Goal: Transaction & Acquisition: Purchase product/service

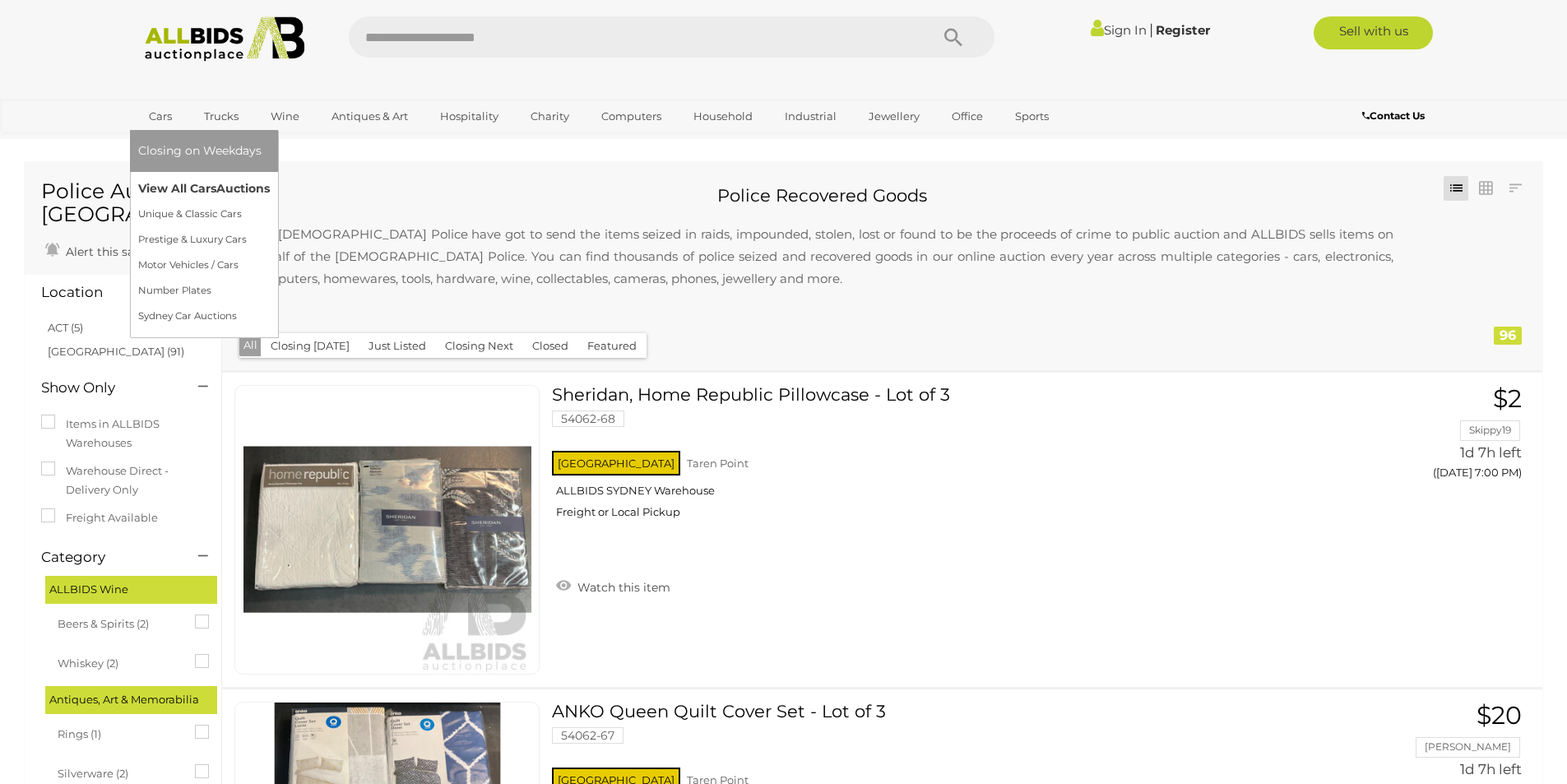
click at [176, 187] on link "View All Cars Auctions" at bounding box center [204, 189] width 131 height 26
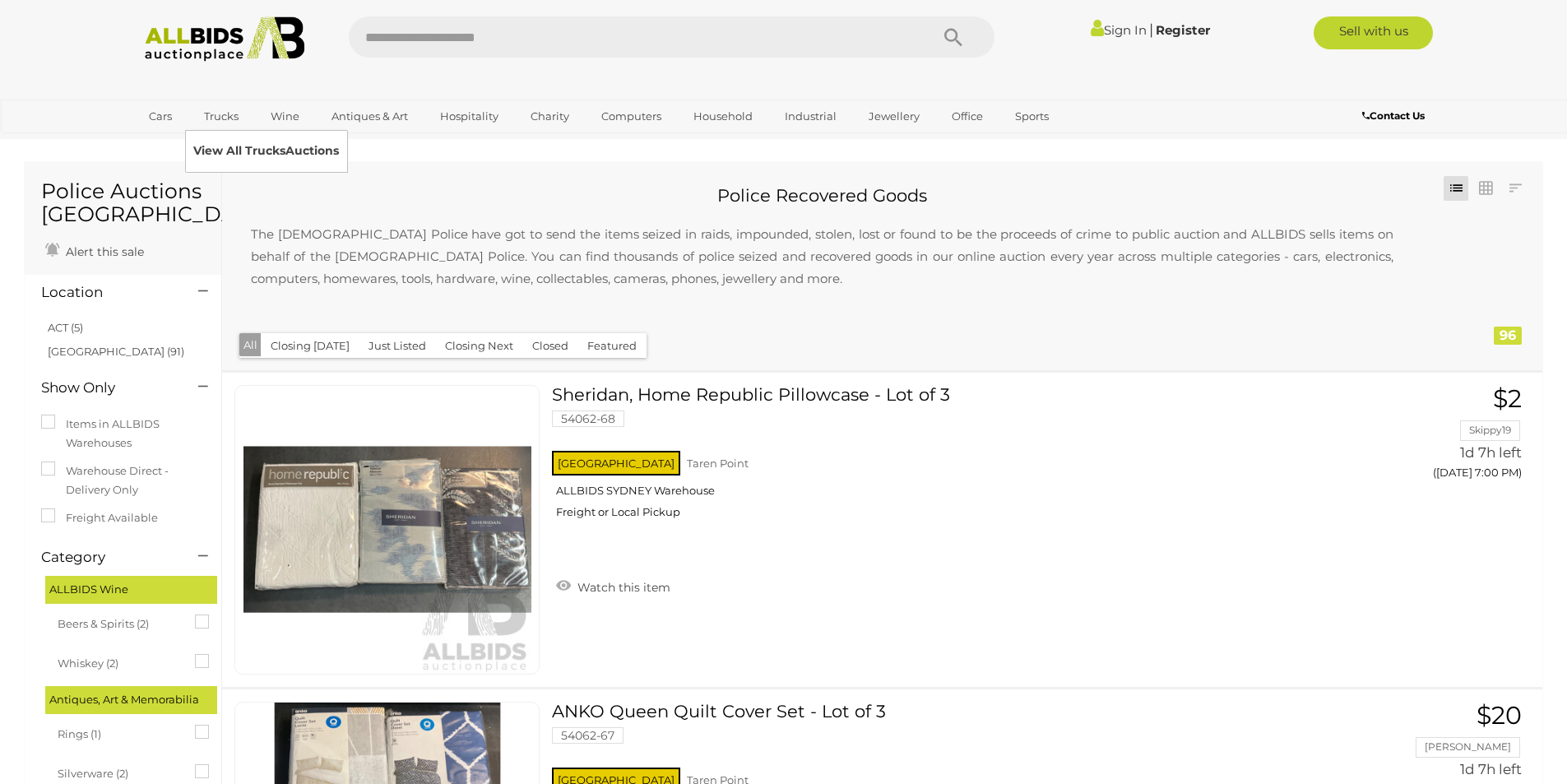
click at [221, 146] on link "View All Trucks Auctions" at bounding box center [266, 151] width 146 height 26
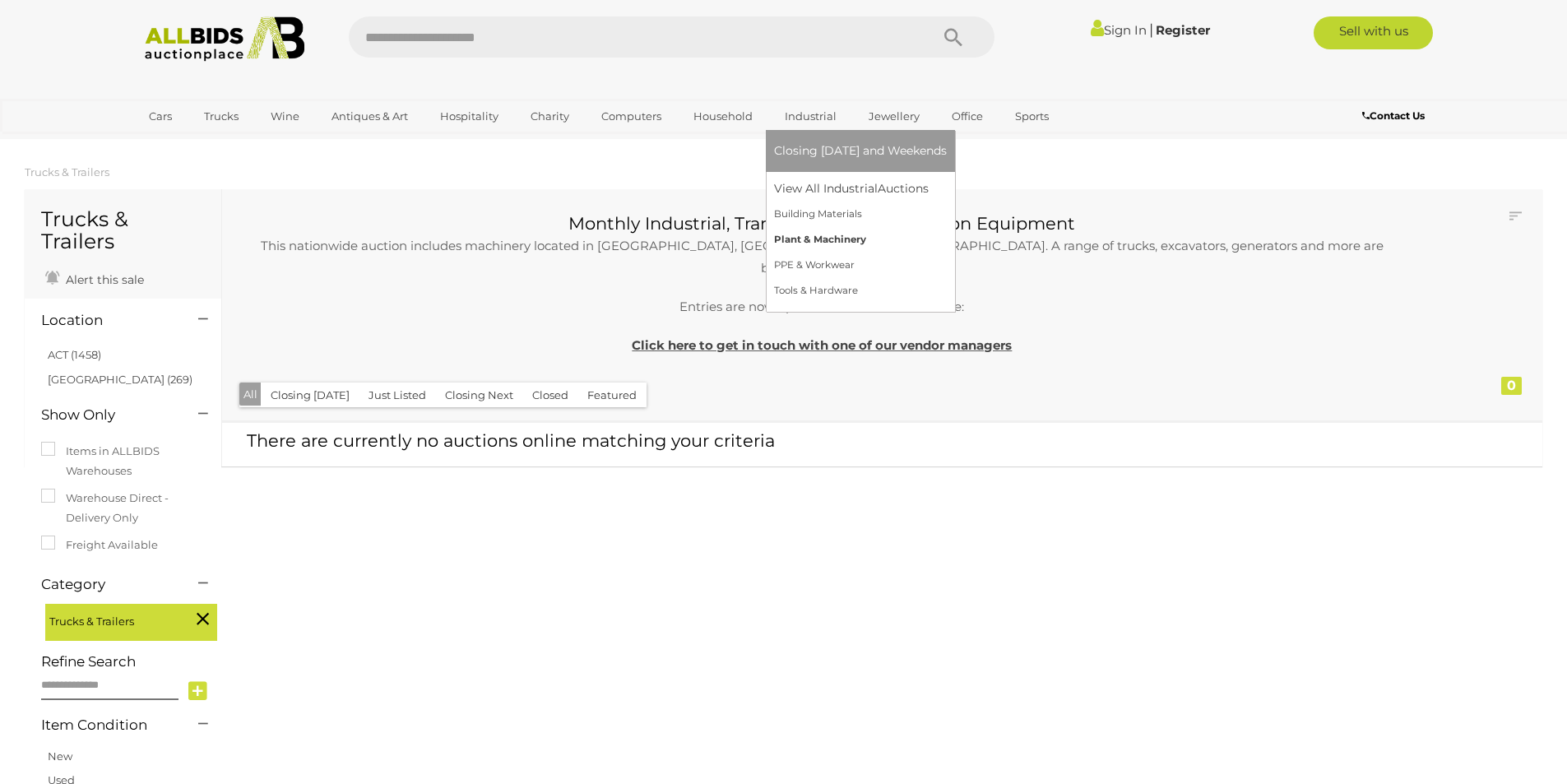
click at [807, 239] on link "Plant & Machinery" at bounding box center [860, 239] width 173 height 26
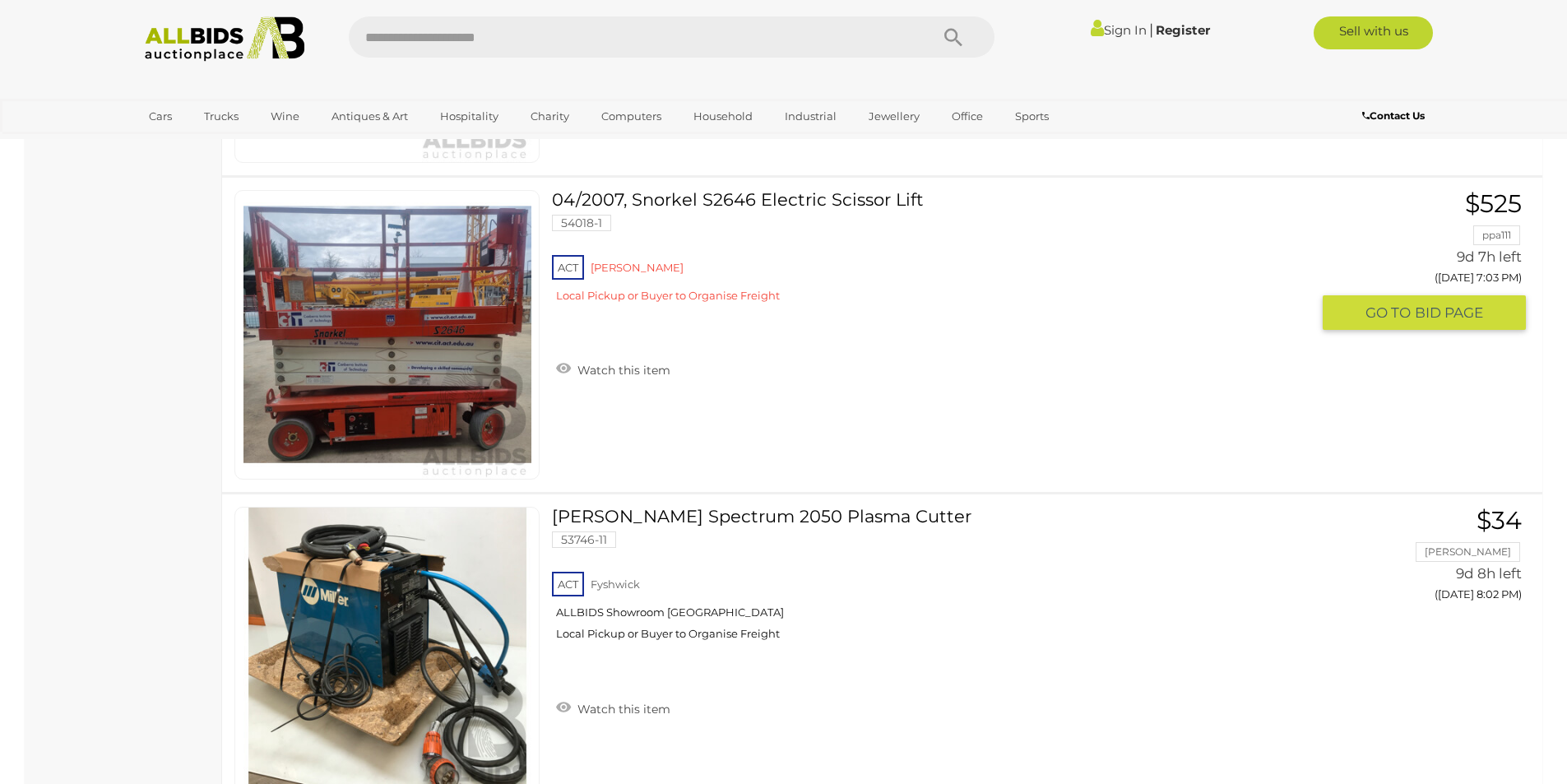
scroll to position [2056, 0]
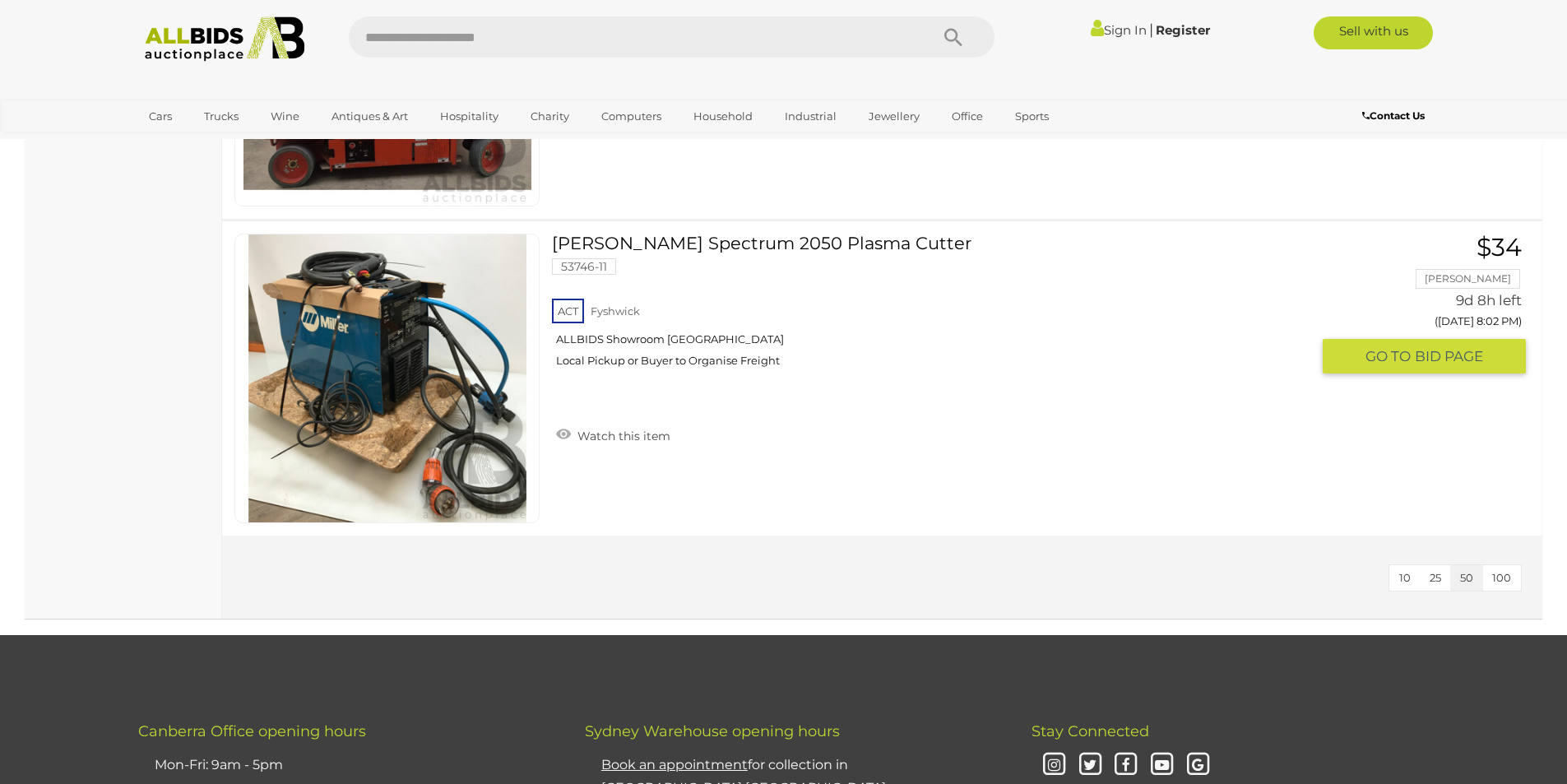
click at [430, 333] on link at bounding box center [387, 378] width 305 height 289
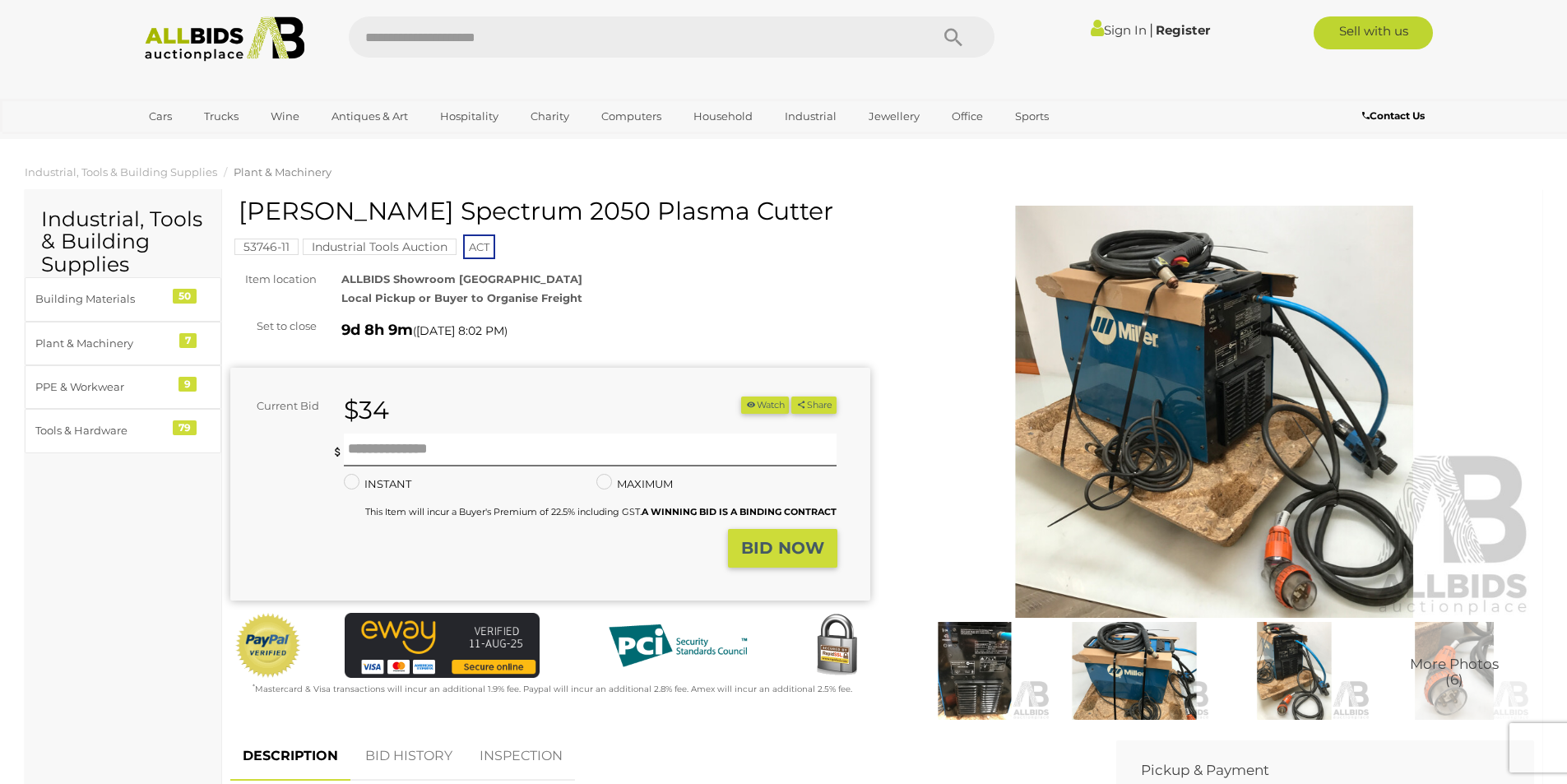
click at [1233, 352] on img at bounding box center [1214, 411] width 640 height 412
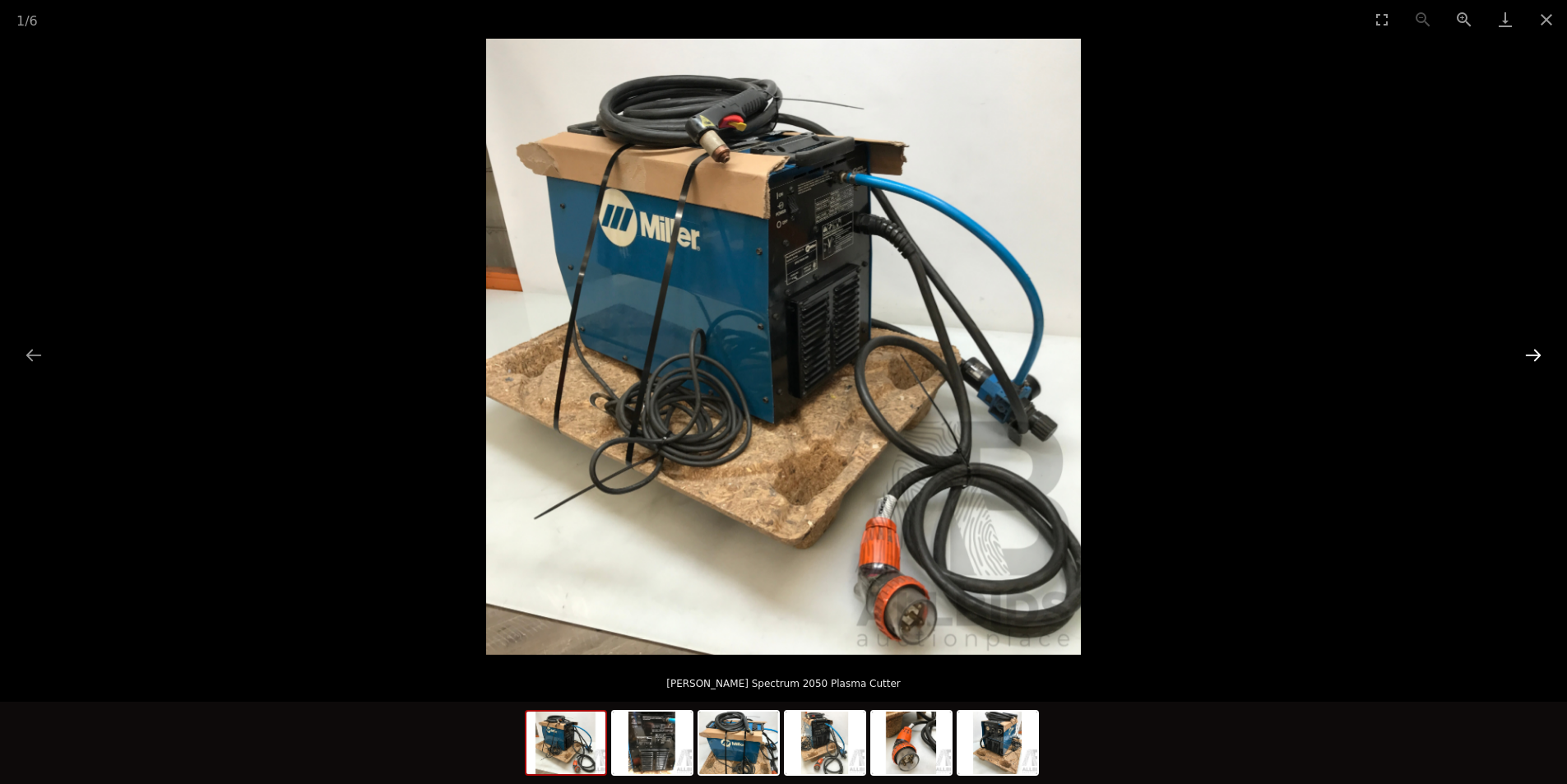
click at [1527, 365] on button "Next slide" at bounding box center [1533, 355] width 34 height 32
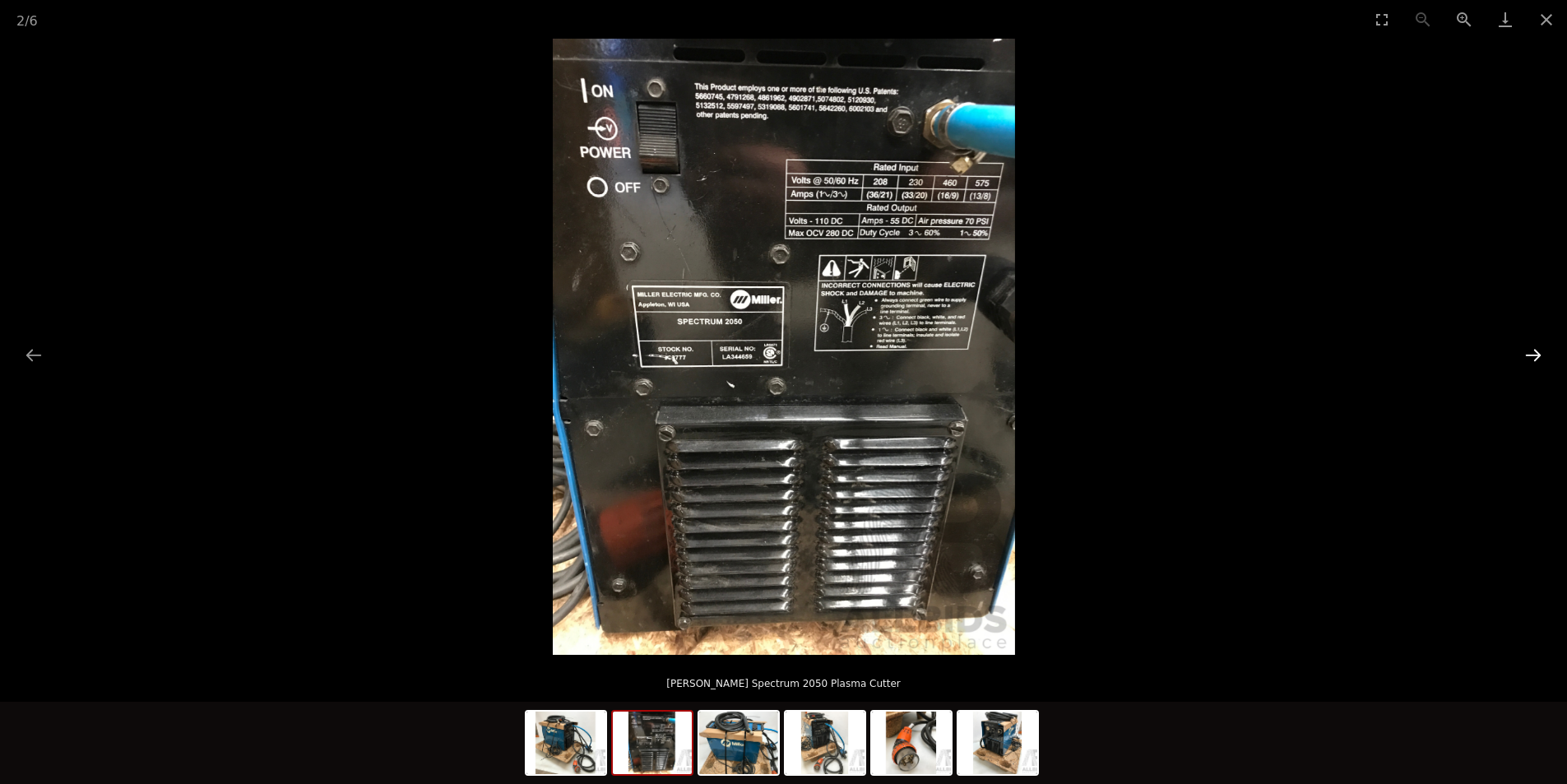
click at [1527, 366] on button "Next slide" at bounding box center [1533, 355] width 34 height 32
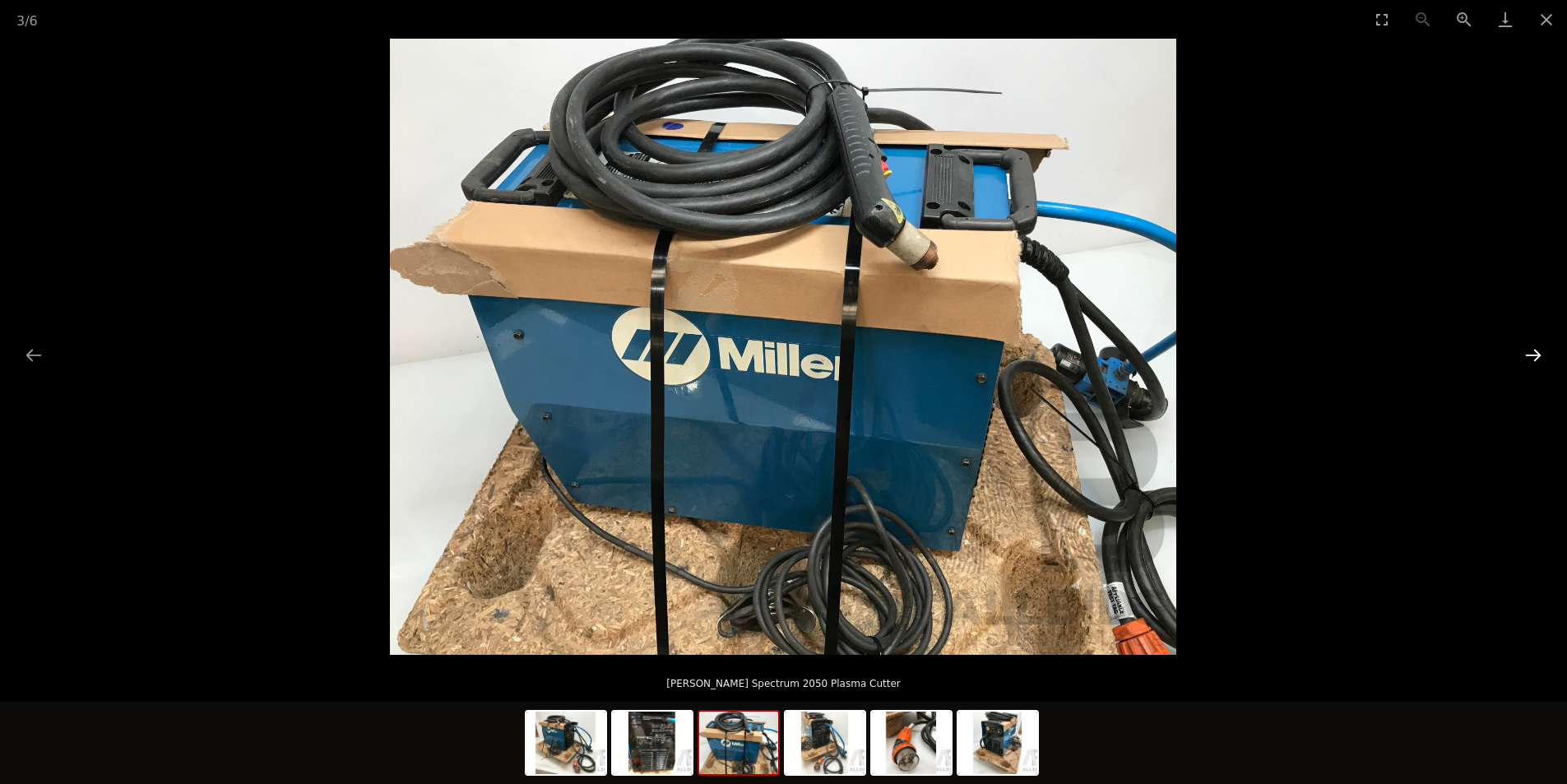
click at [1527, 366] on button "Next slide" at bounding box center [1533, 355] width 34 height 32
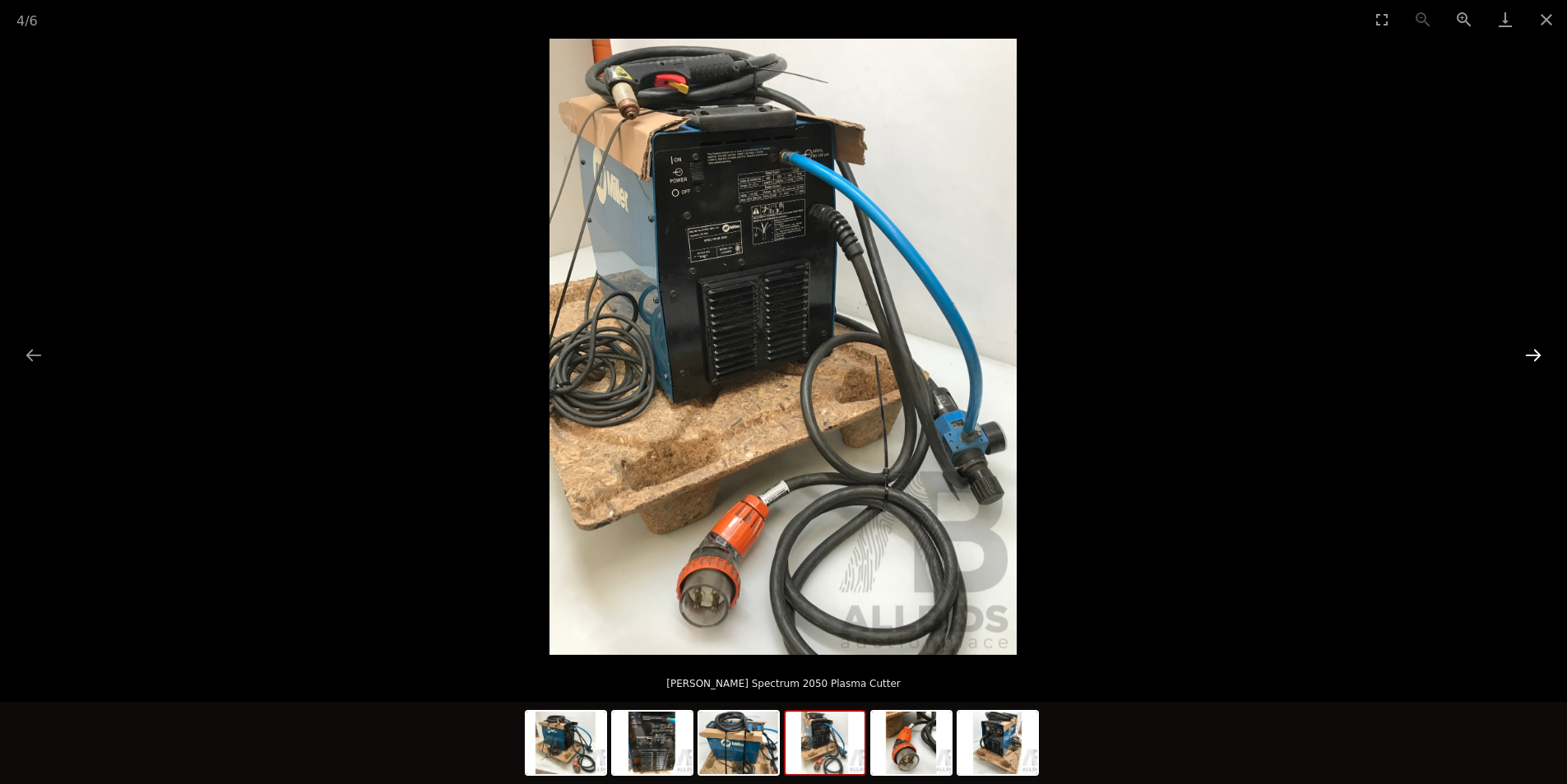
click at [1527, 366] on button "Next slide" at bounding box center [1533, 355] width 34 height 32
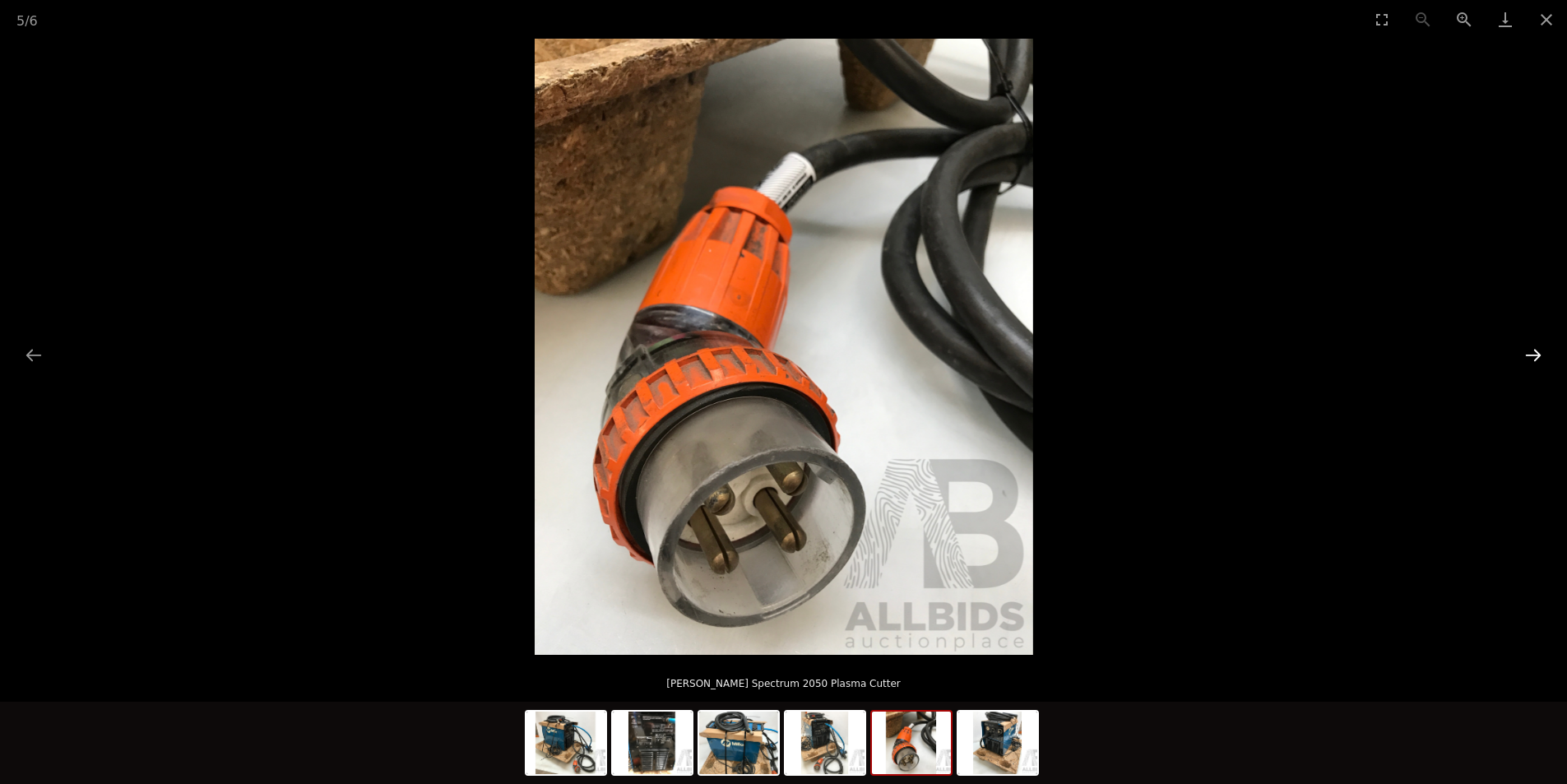
click at [1527, 366] on button "Next slide" at bounding box center [1533, 355] width 34 height 32
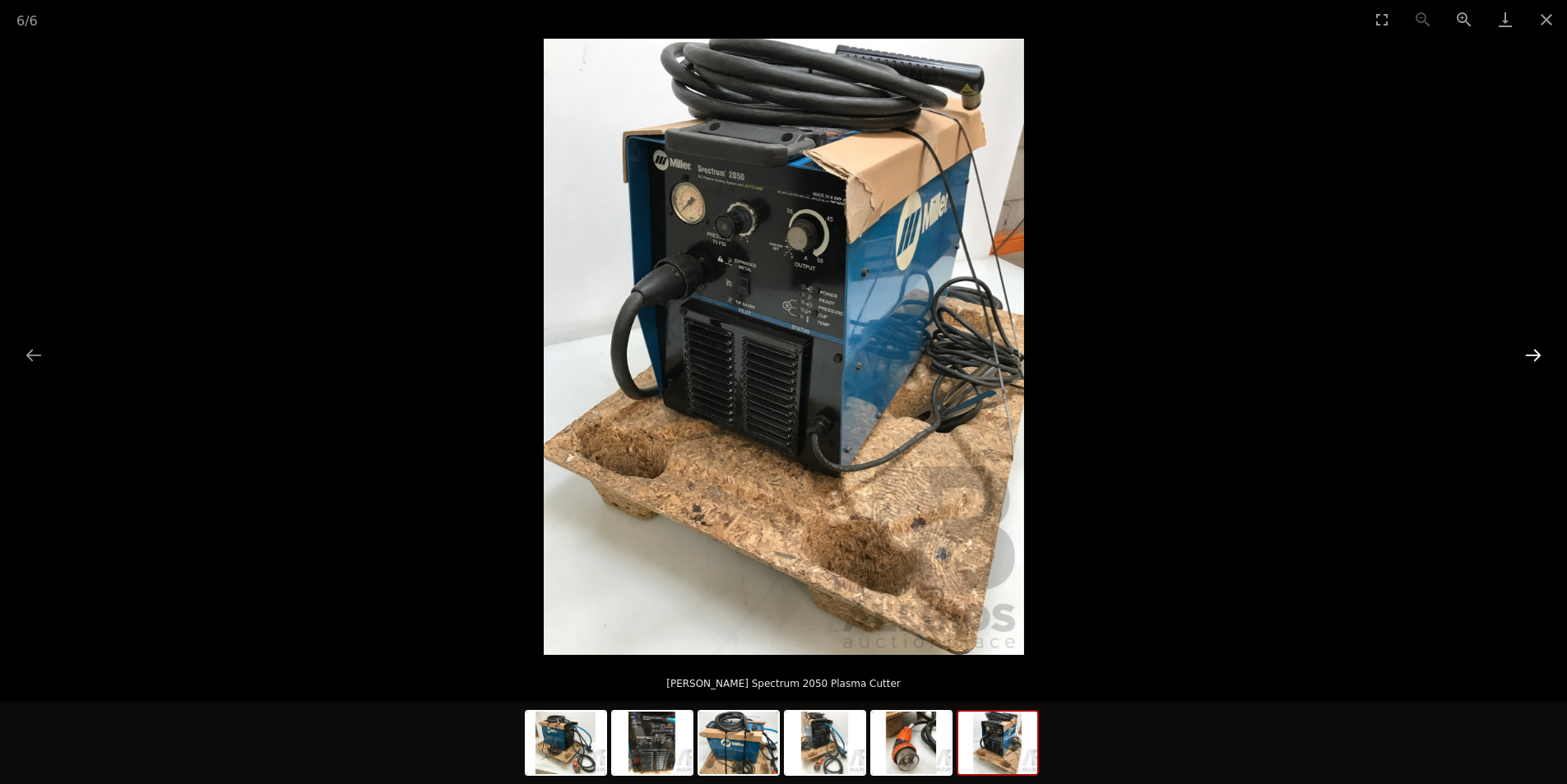
click at [1527, 366] on button "Next slide" at bounding box center [1533, 355] width 34 height 32
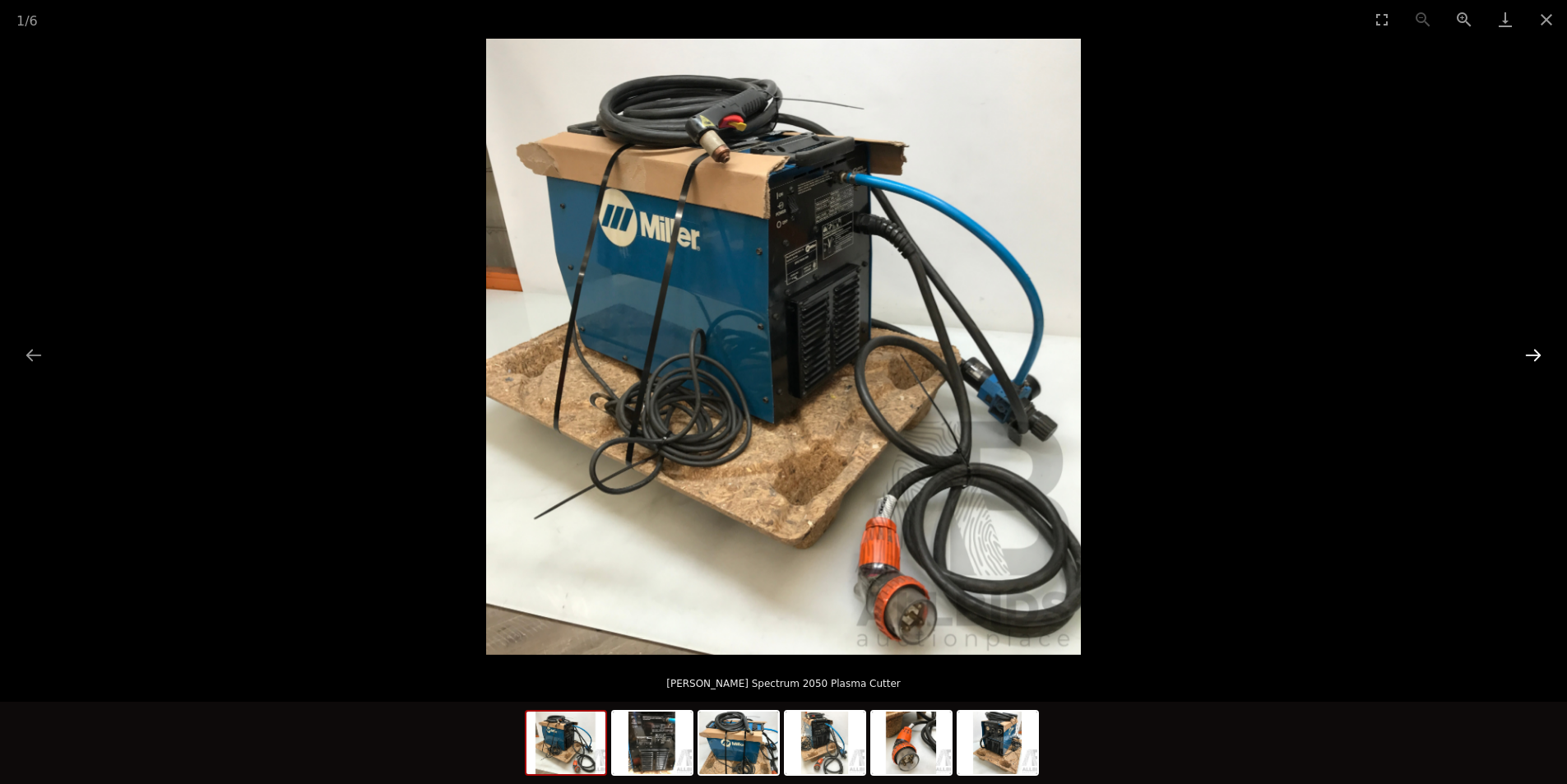
click at [1527, 369] on button "Next slide" at bounding box center [1533, 355] width 34 height 32
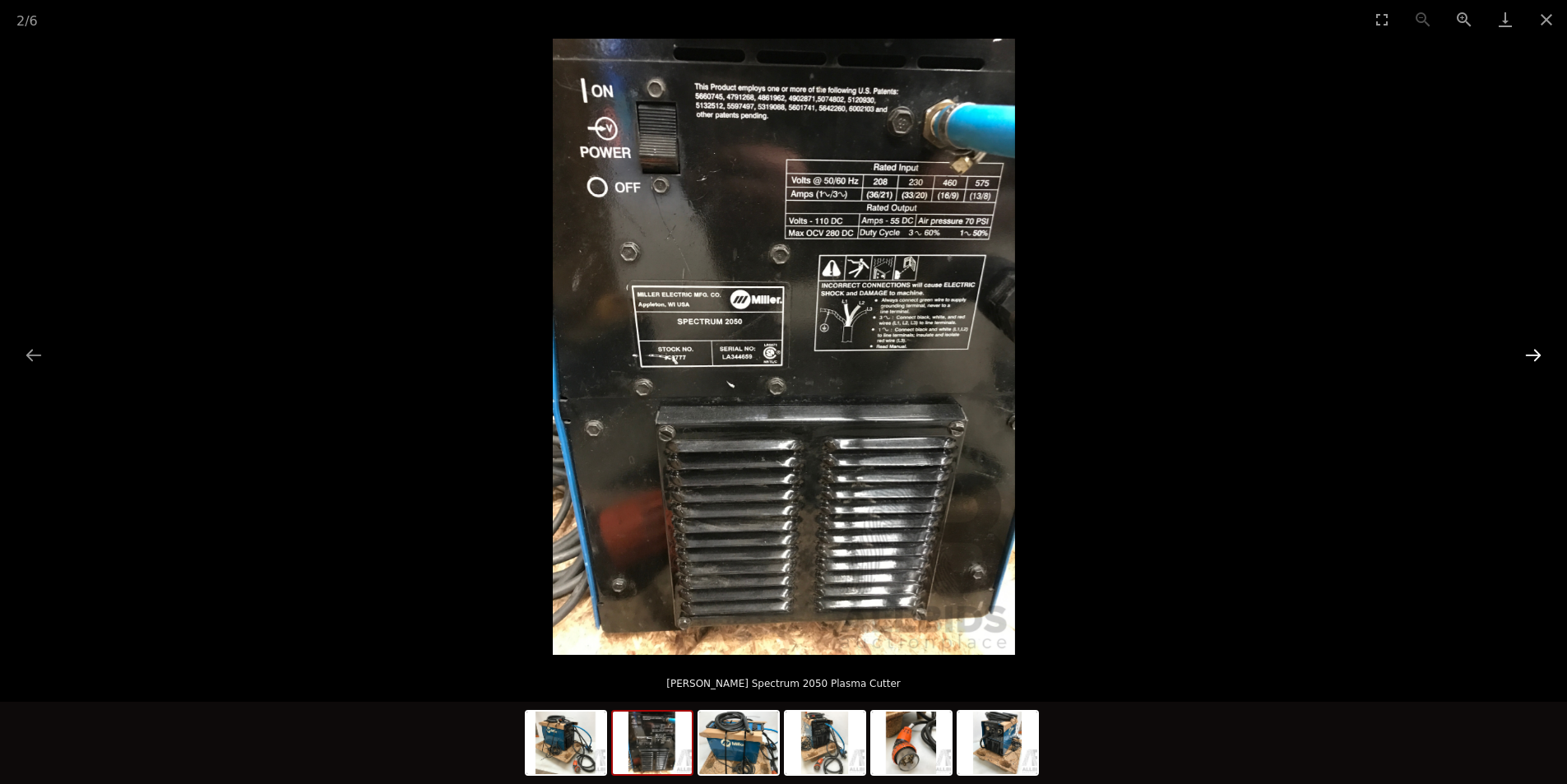
click at [1527, 369] on button "Next slide" at bounding box center [1533, 355] width 34 height 32
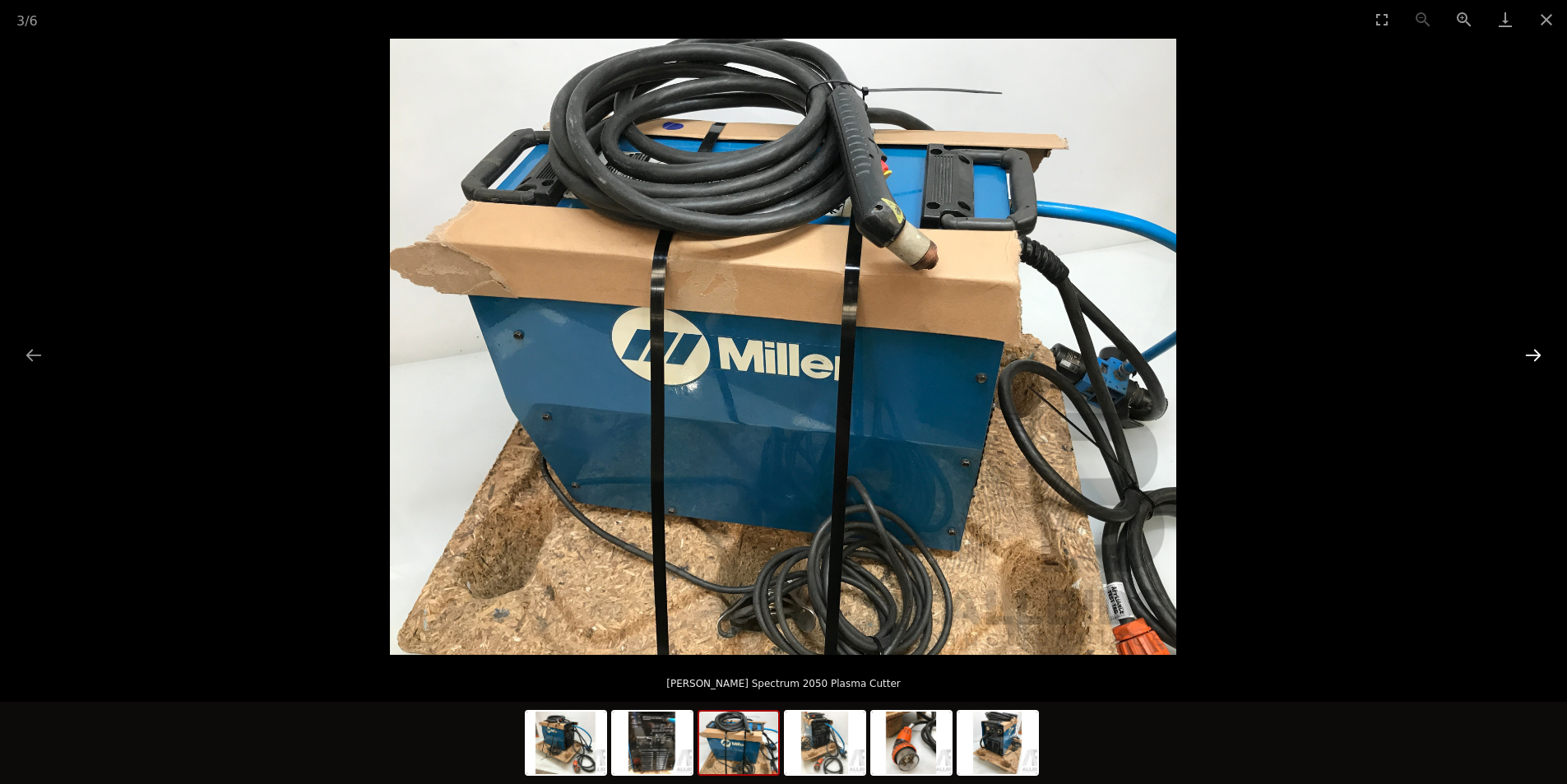
click at [1527, 369] on button "Next slide" at bounding box center [1533, 355] width 34 height 32
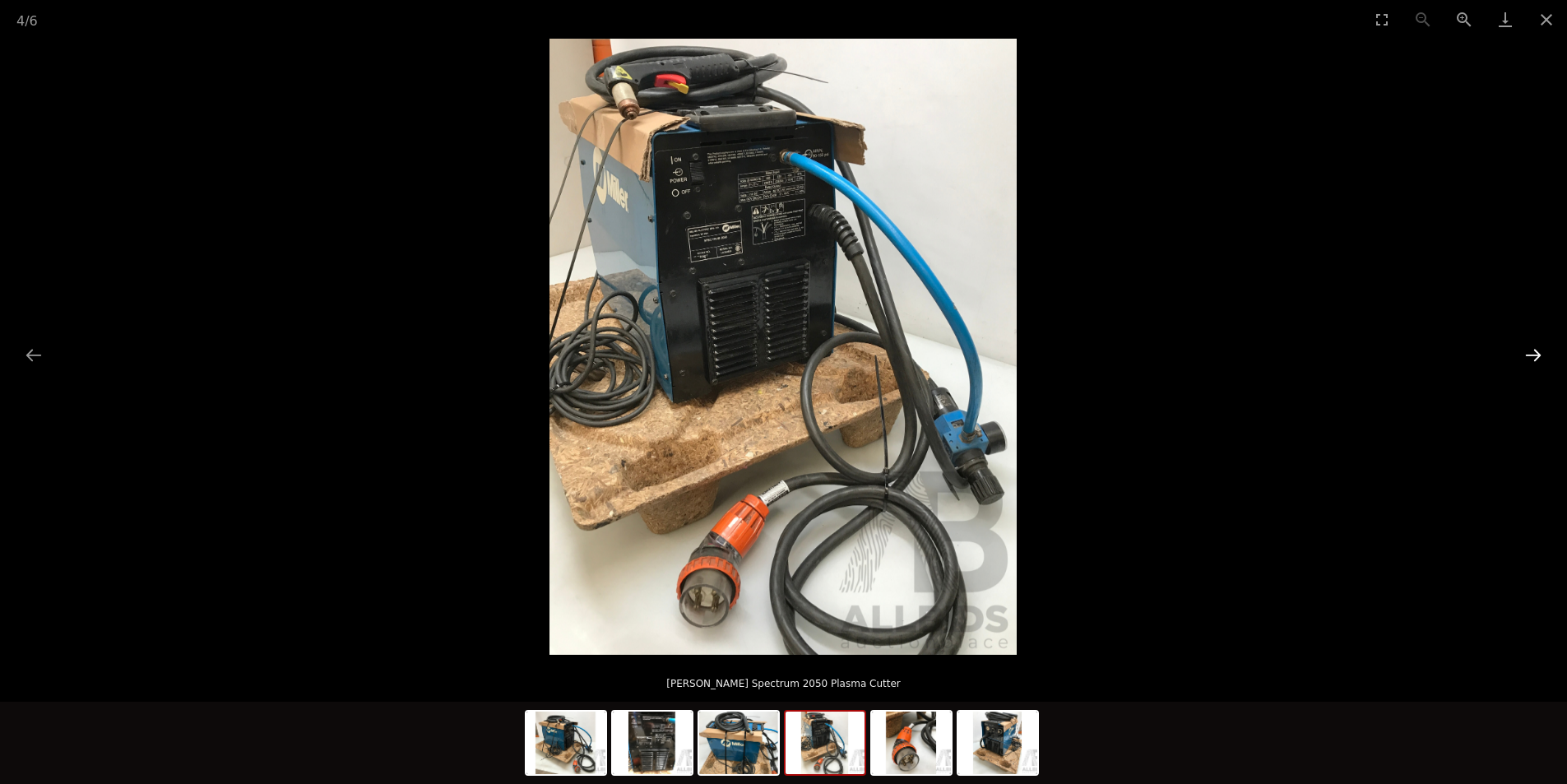
click at [1531, 359] on button "Next slide" at bounding box center [1533, 355] width 34 height 32
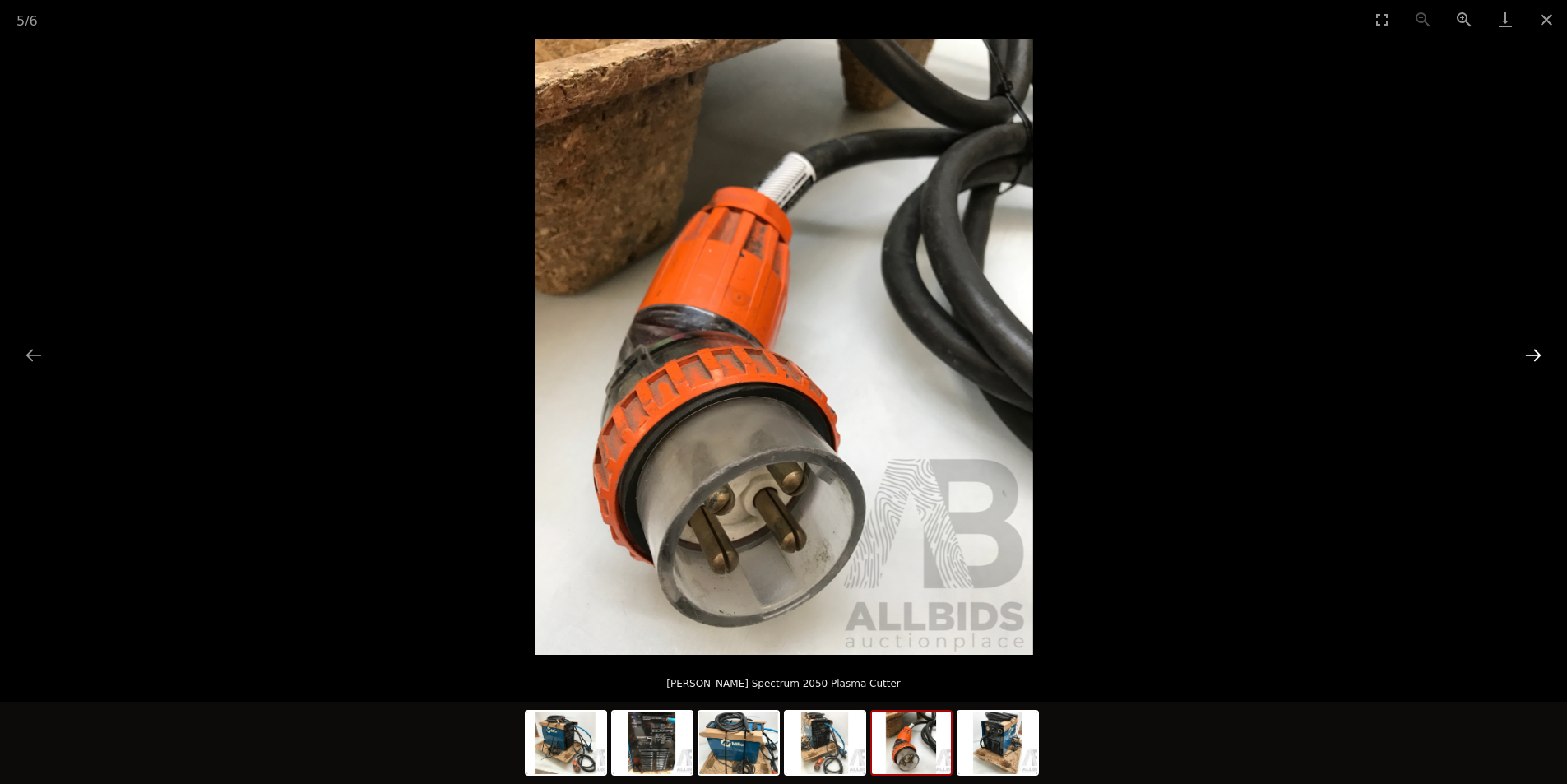
click at [1531, 359] on button "Next slide" at bounding box center [1533, 355] width 34 height 32
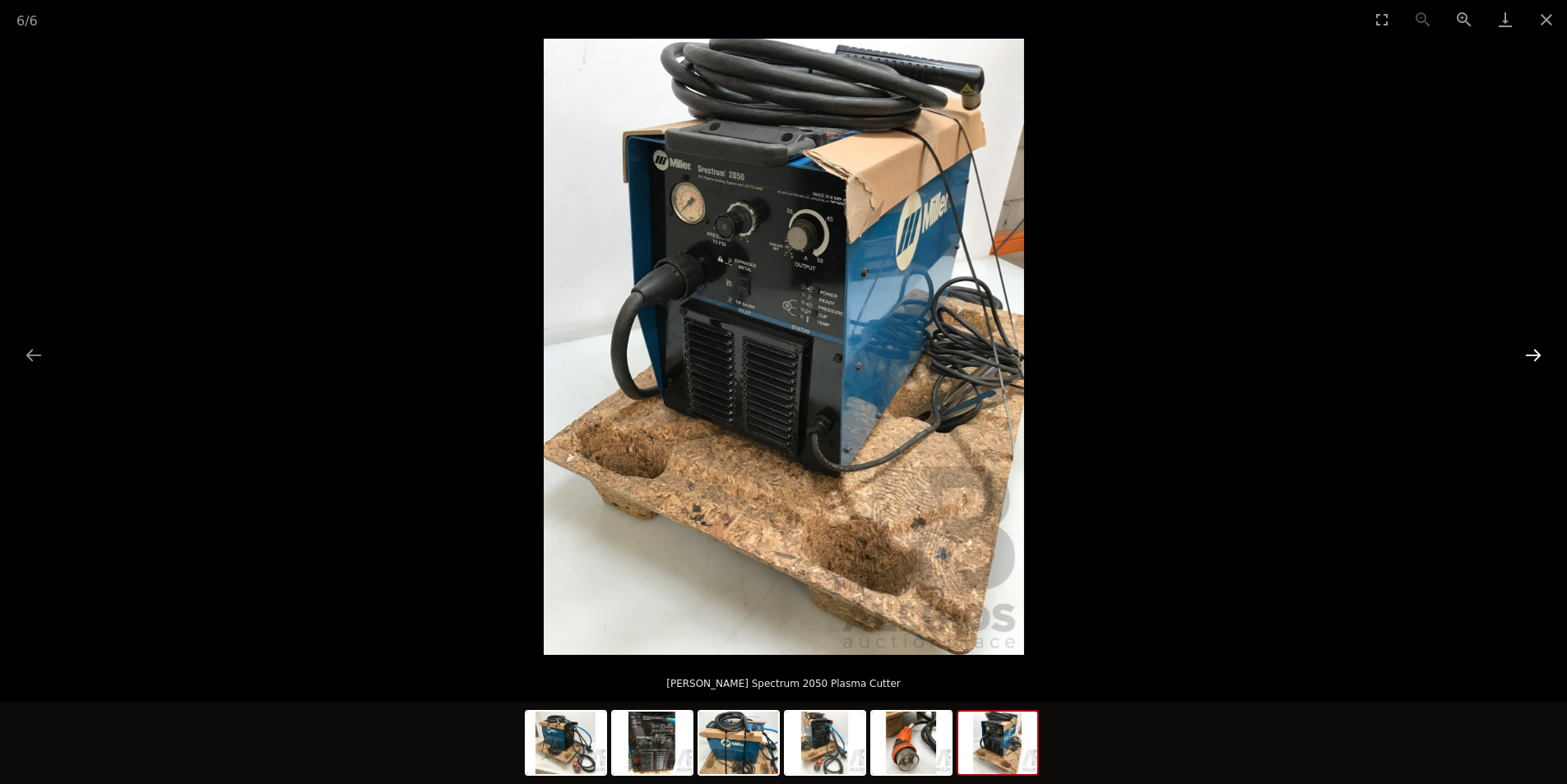
click at [1531, 359] on button "Next slide" at bounding box center [1533, 355] width 34 height 32
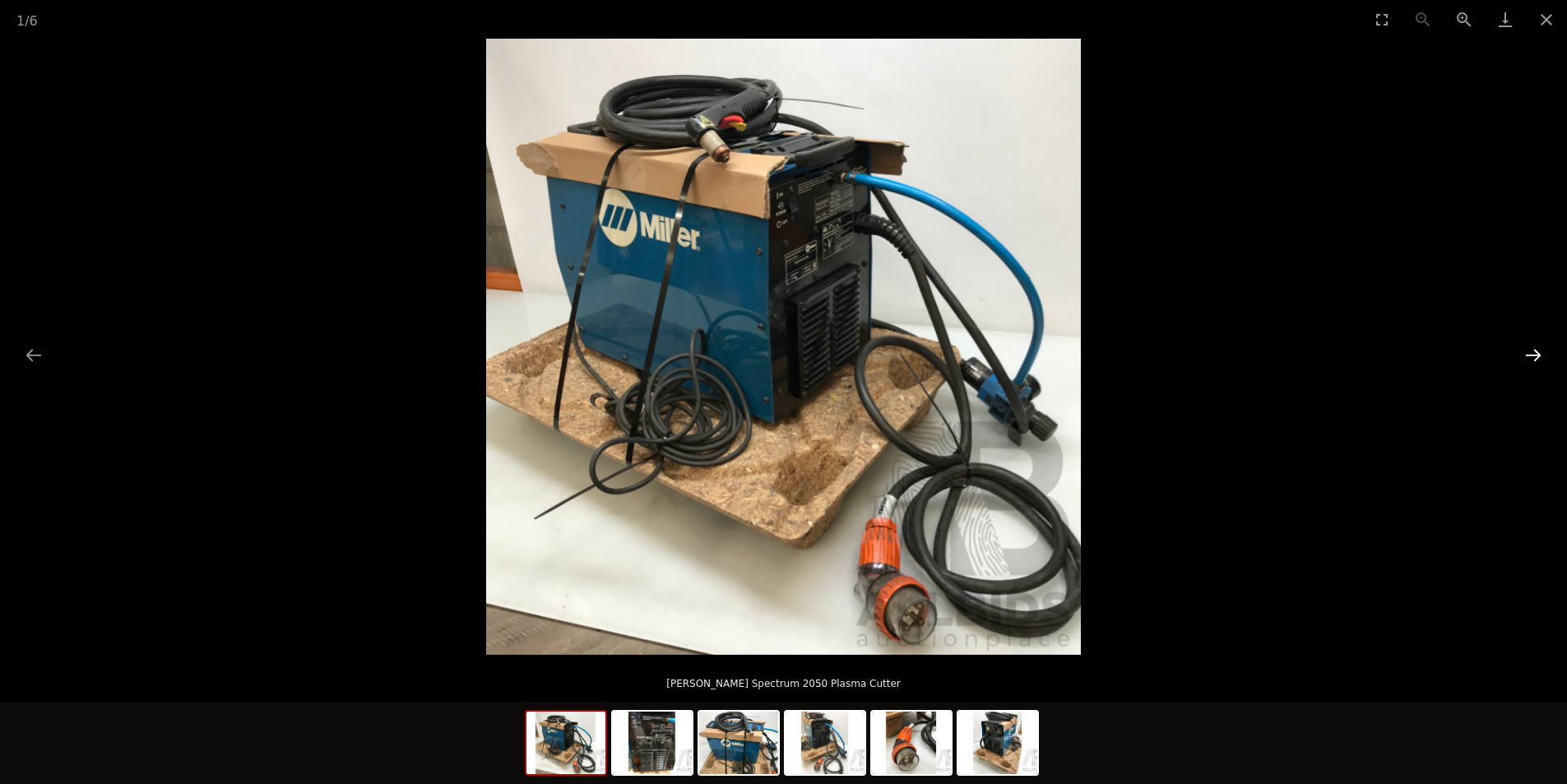
click at [1531, 359] on button "Next slide" at bounding box center [1533, 355] width 34 height 32
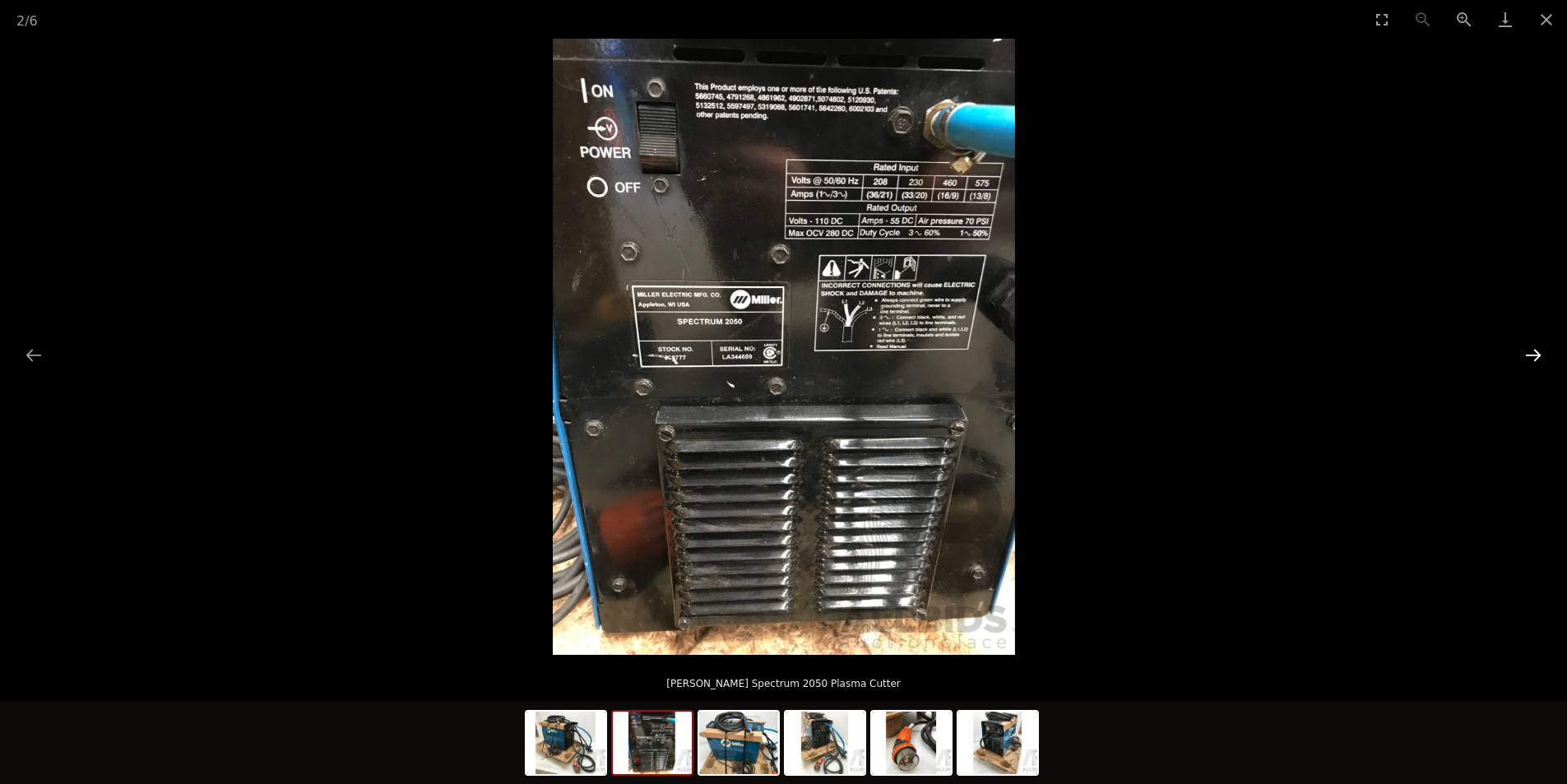
click at [1531, 359] on button "Next slide" at bounding box center [1533, 355] width 34 height 32
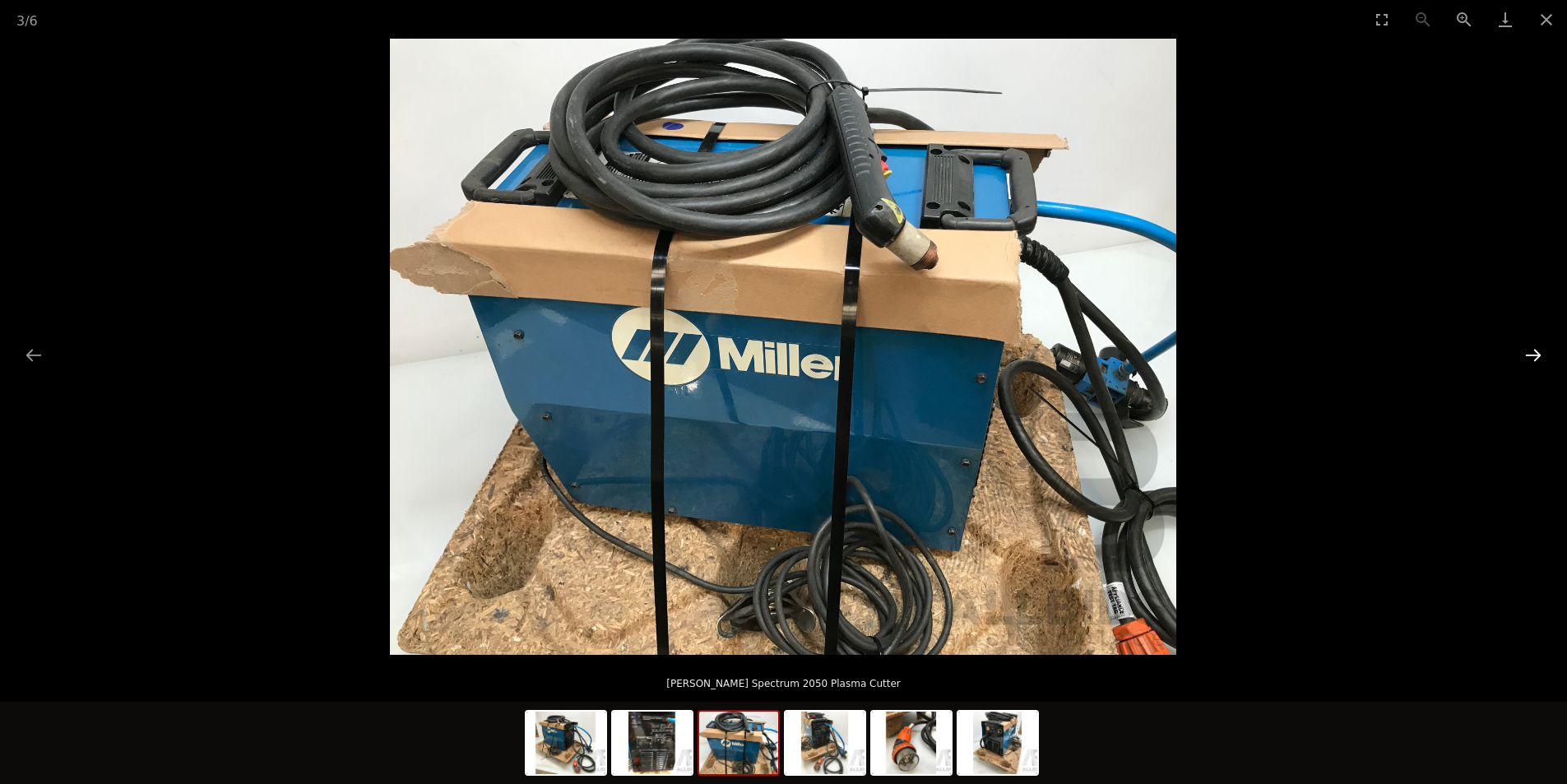
click at [1531, 359] on button "Next slide" at bounding box center [1533, 355] width 34 height 32
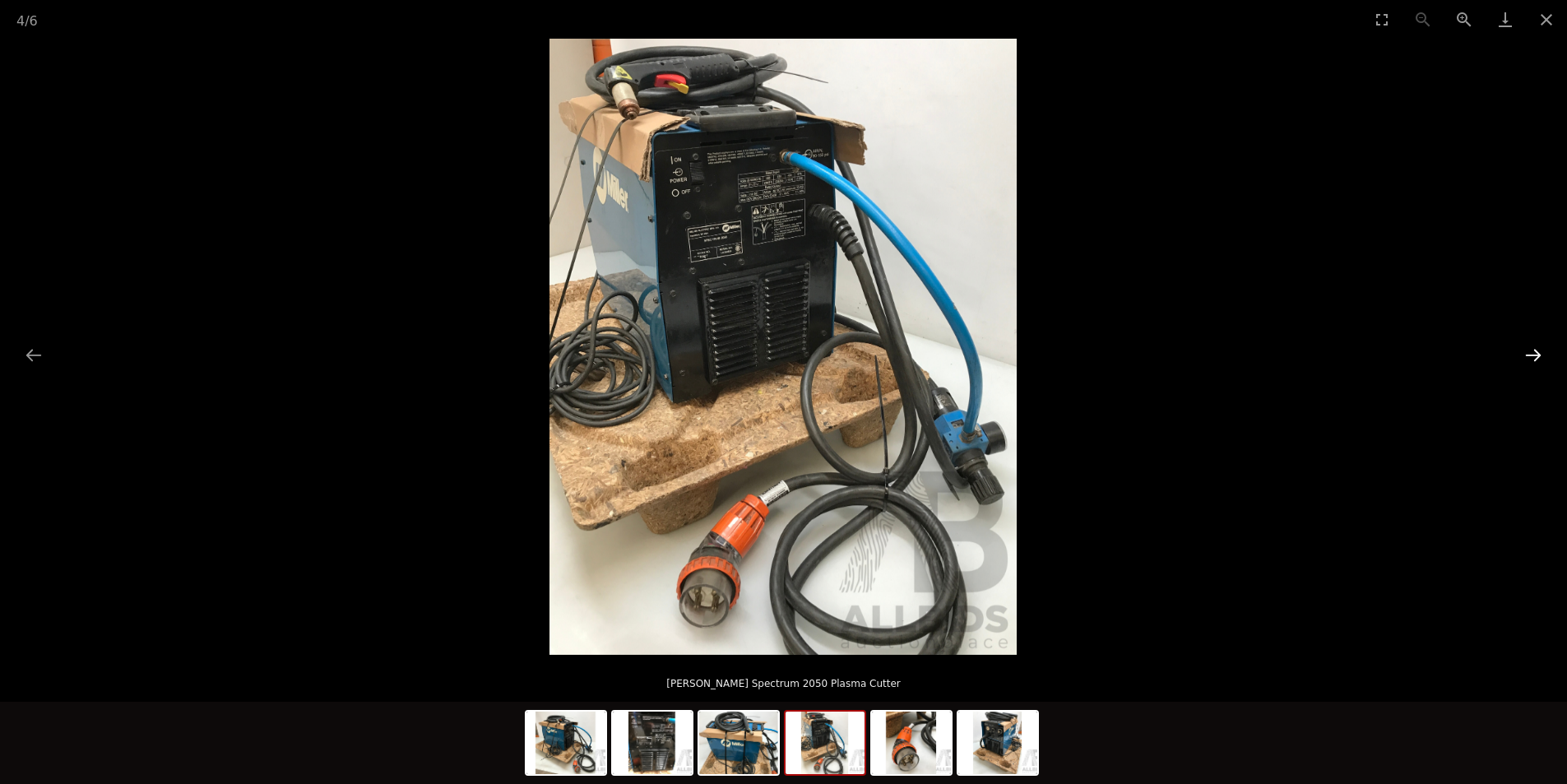
click at [1531, 359] on button "Next slide" at bounding box center [1533, 355] width 34 height 32
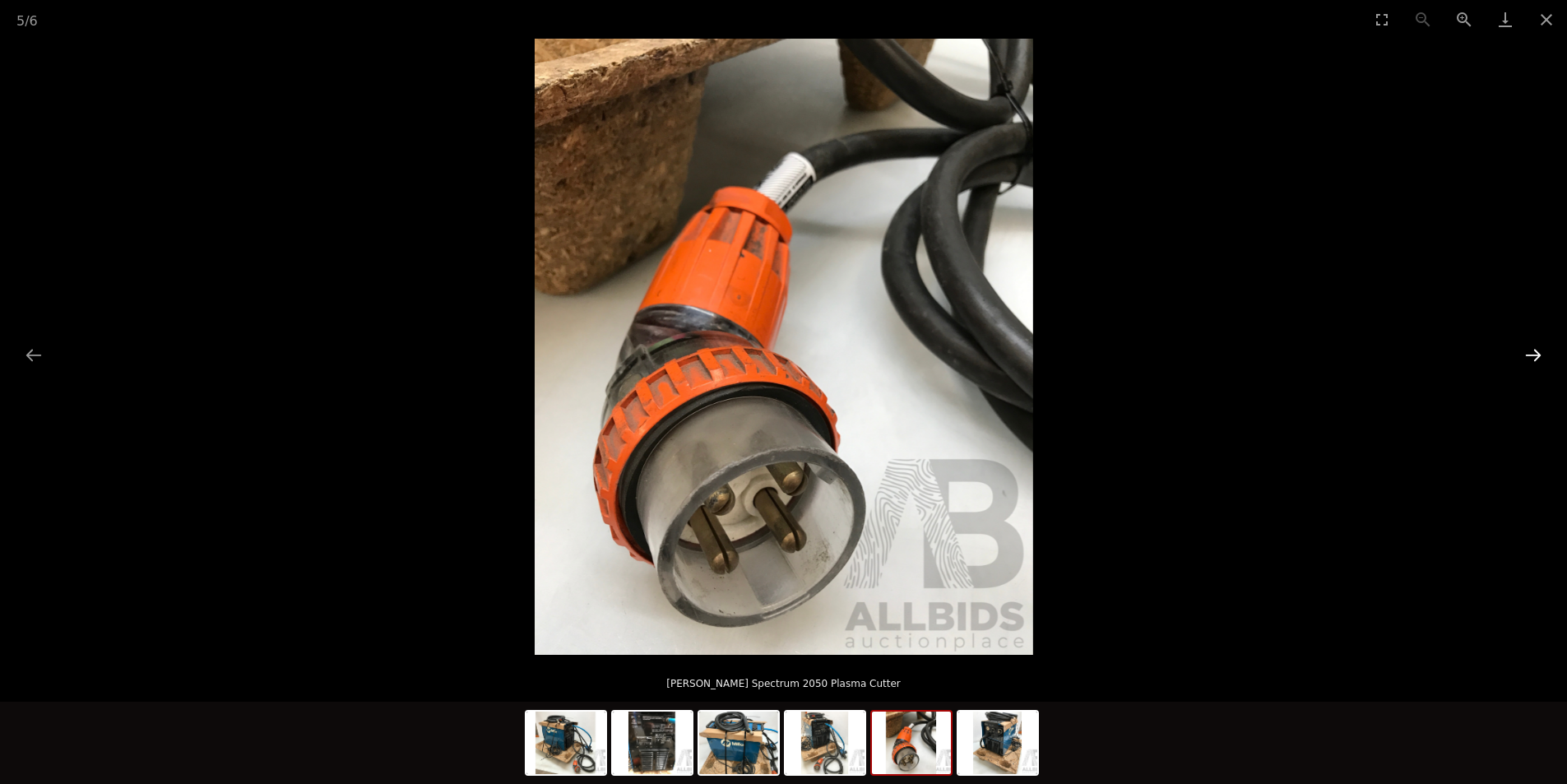
click at [1531, 359] on button "Next slide" at bounding box center [1533, 355] width 34 height 32
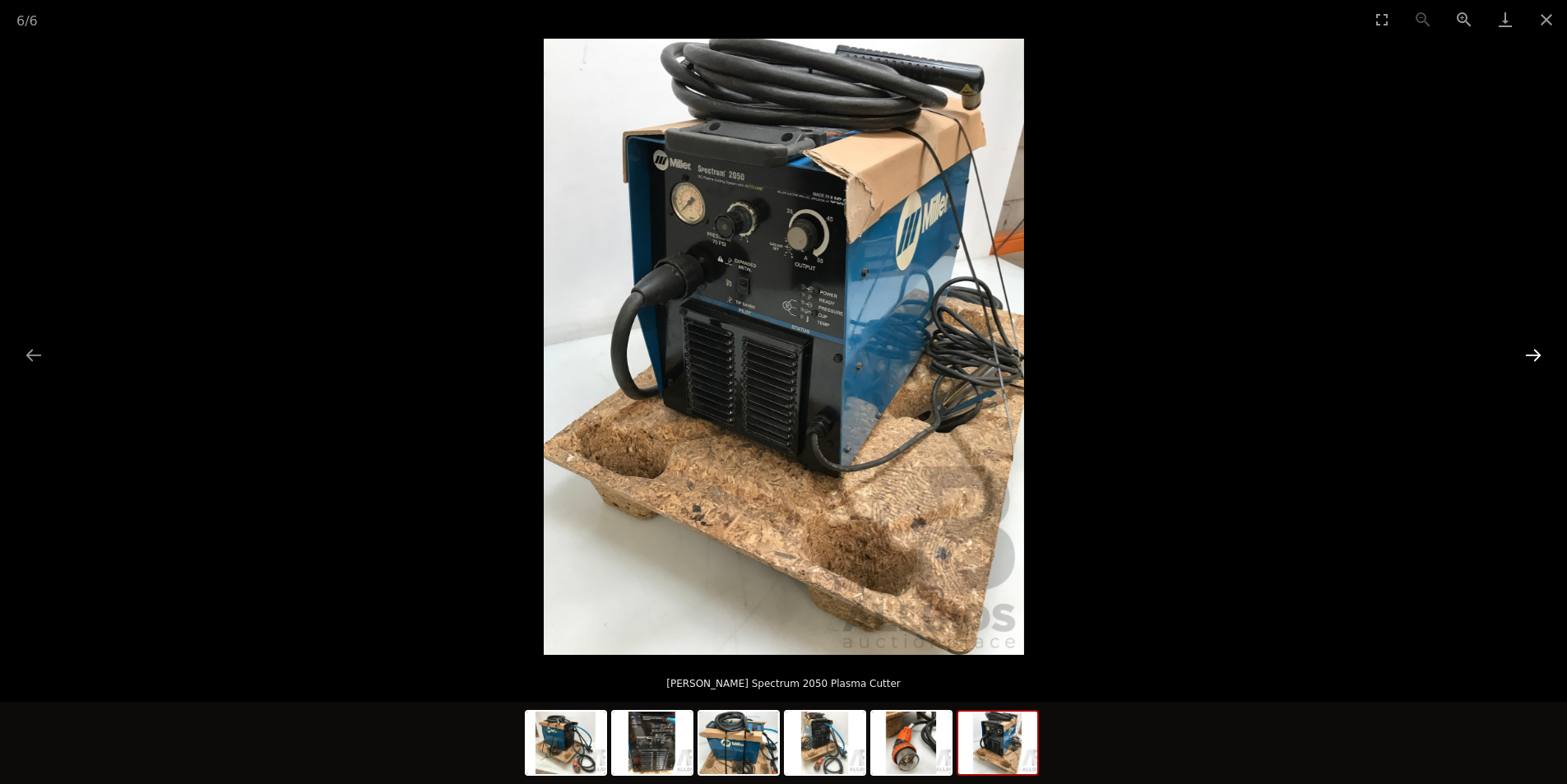
click at [1531, 361] on button "Next slide" at bounding box center [1533, 355] width 34 height 32
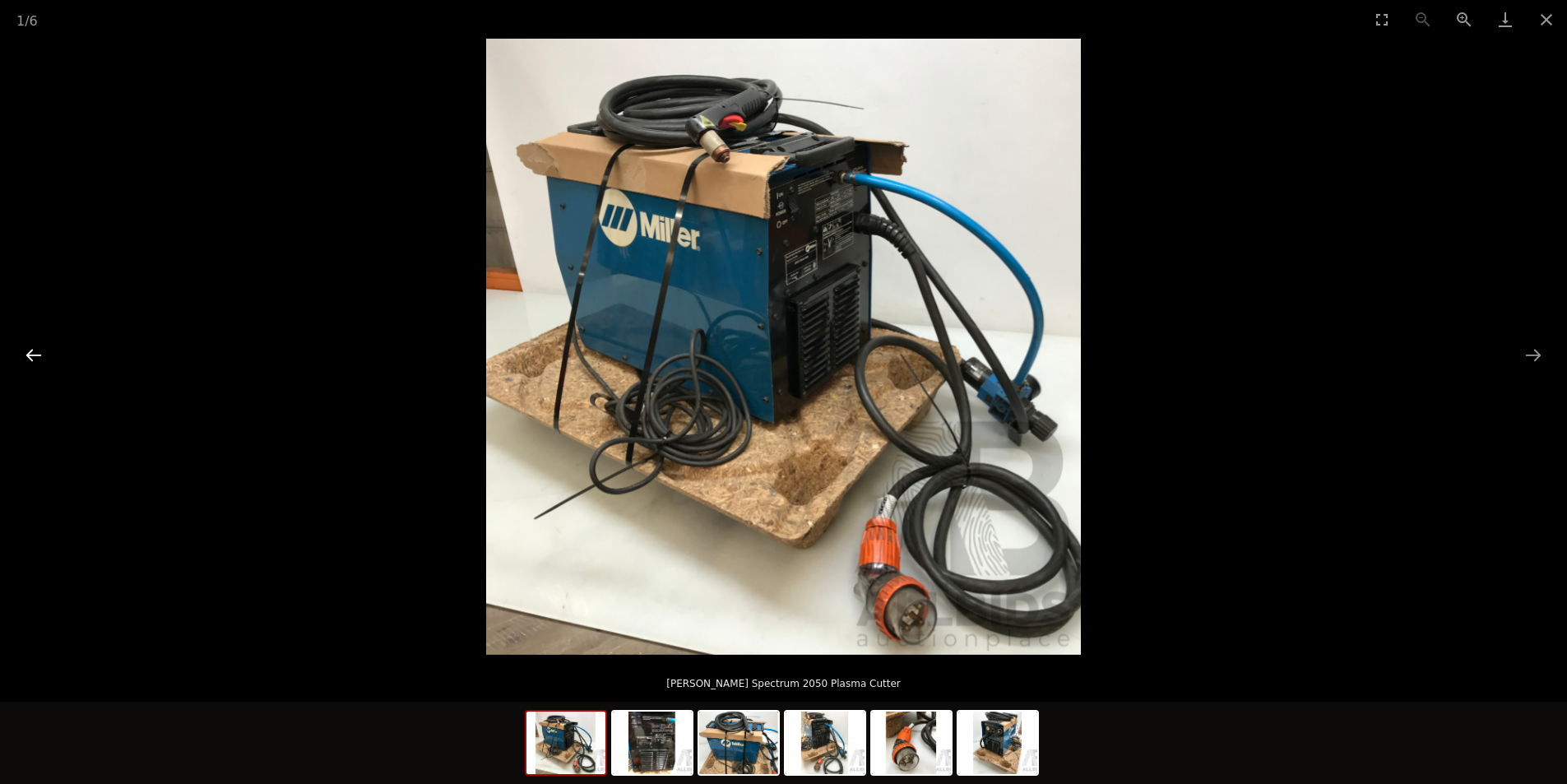
click at [29, 349] on button "Previous slide" at bounding box center [34, 355] width 34 height 32
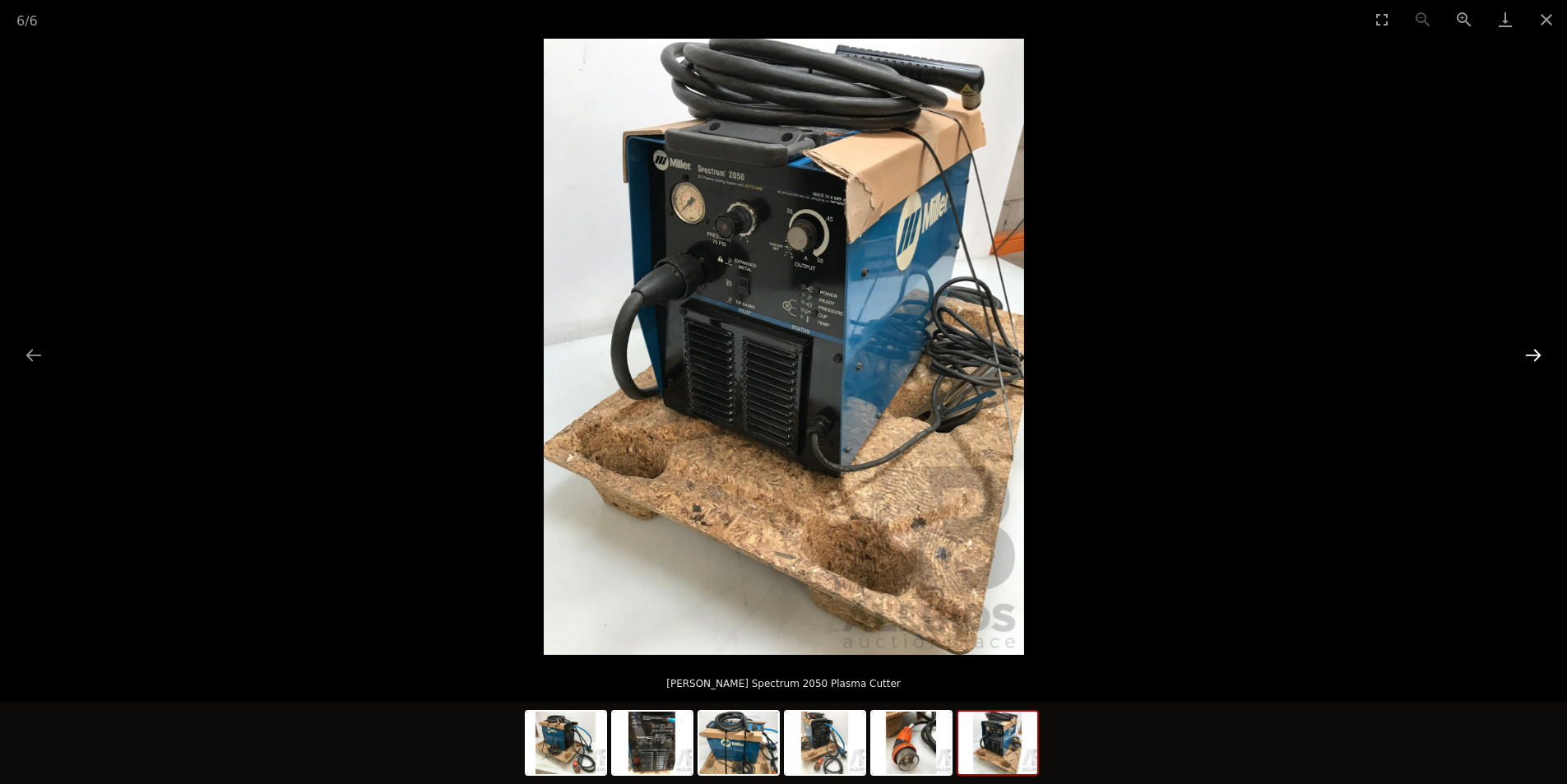
click at [1528, 351] on button "Next slide" at bounding box center [1533, 355] width 34 height 32
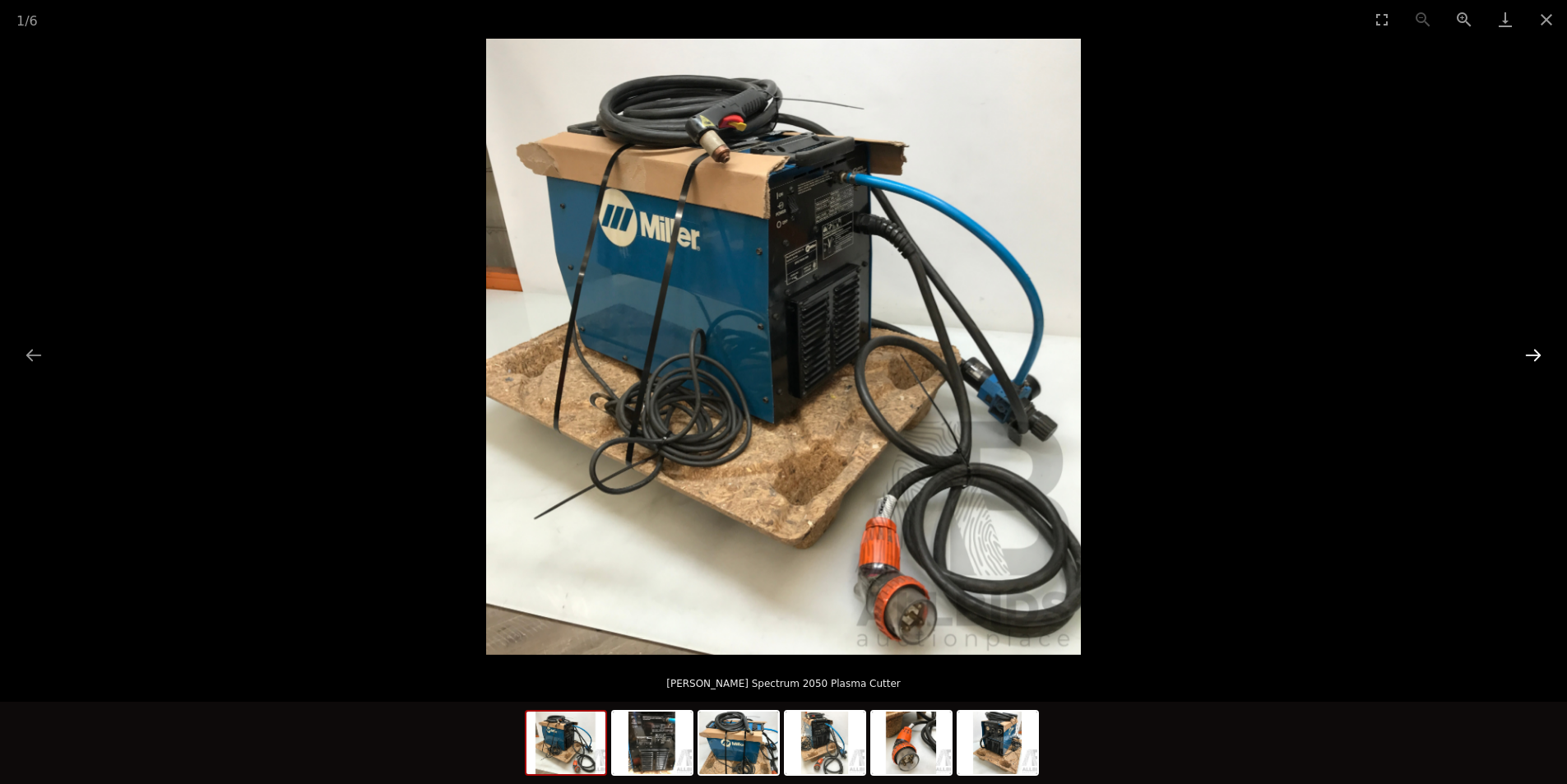
click at [1527, 347] on button "Next slide" at bounding box center [1533, 355] width 34 height 32
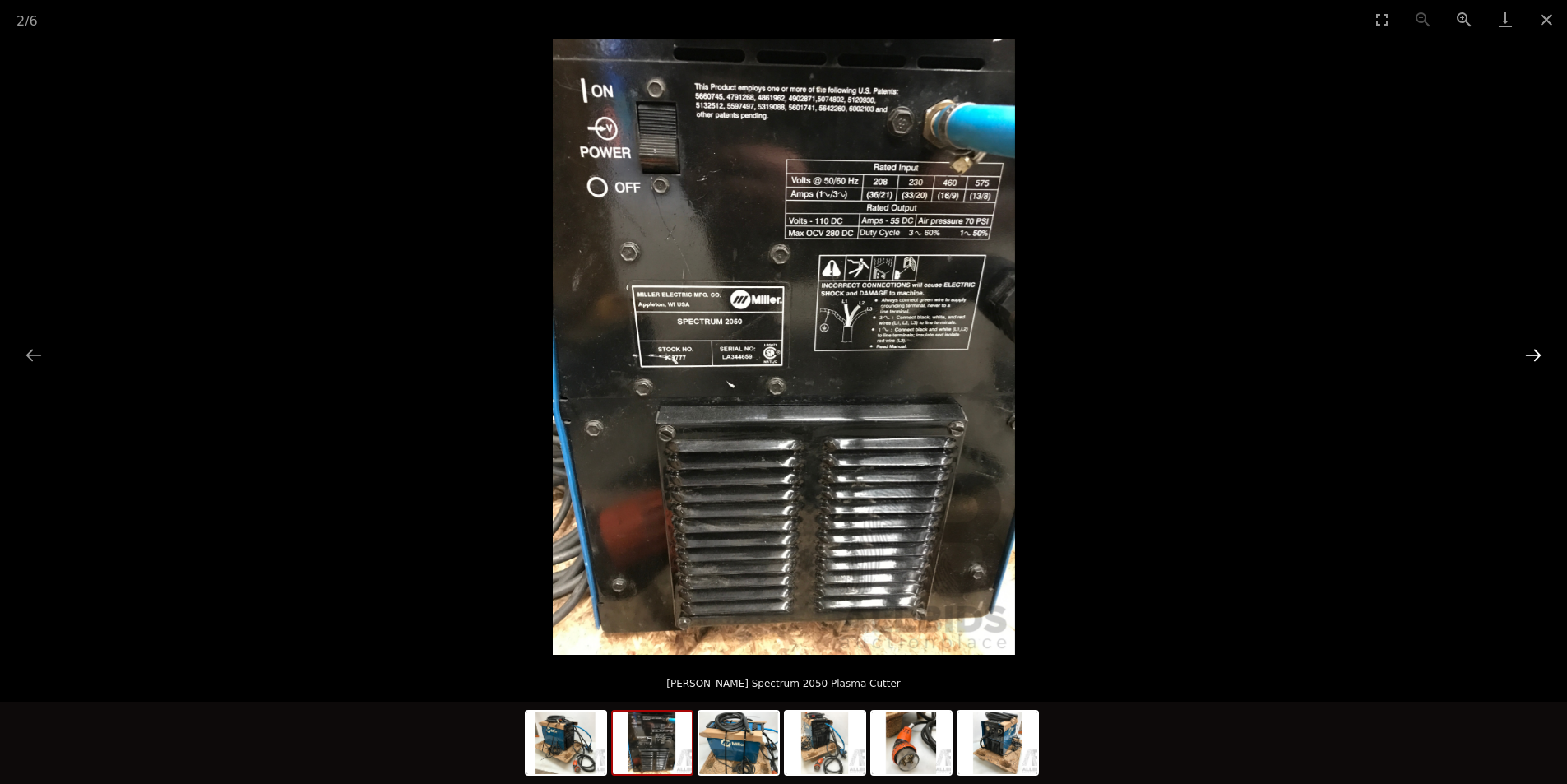
click at [1541, 350] on button "Next slide" at bounding box center [1533, 355] width 34 height 32
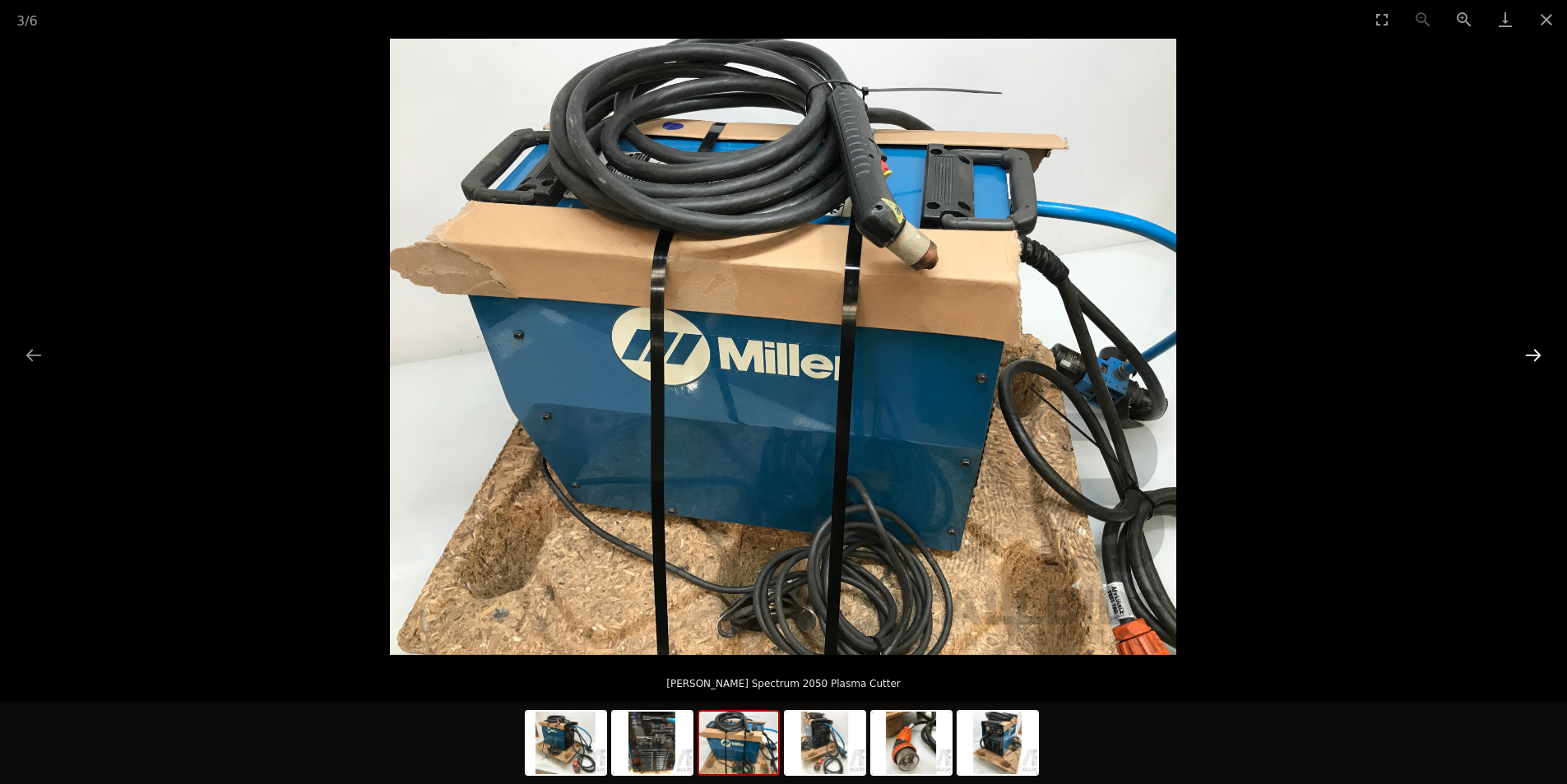
click at [1536, 346] on button "Next slide" at bounding box center [1533, 355] width 34 height 32
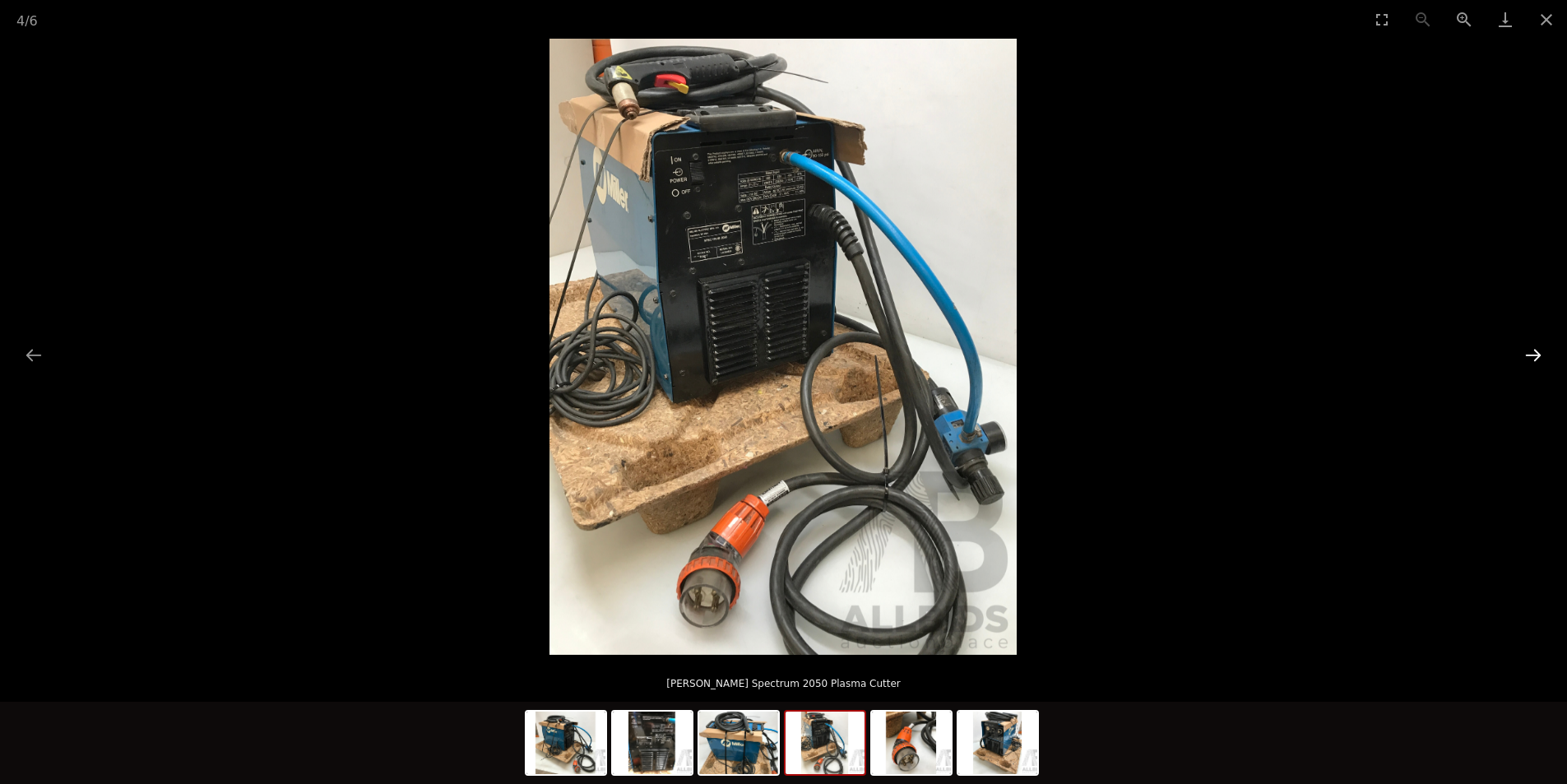
click at [1536, 346] on button "Next slide" at bounding box center [1533, 355] width 34 height 32
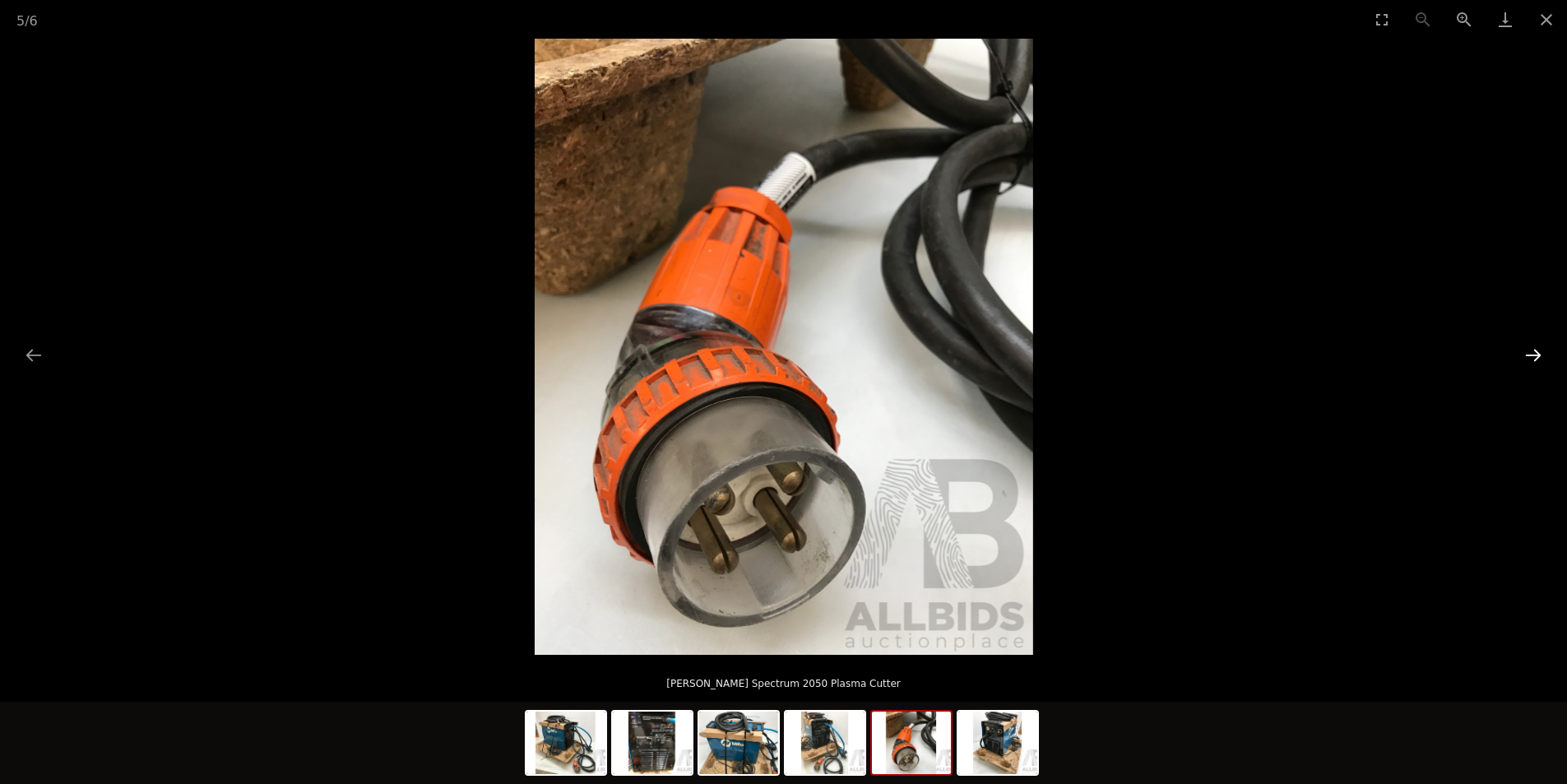
click at [1536, 345] on button "Next slide" at bounding box center [1533, 355] width 34 height 32
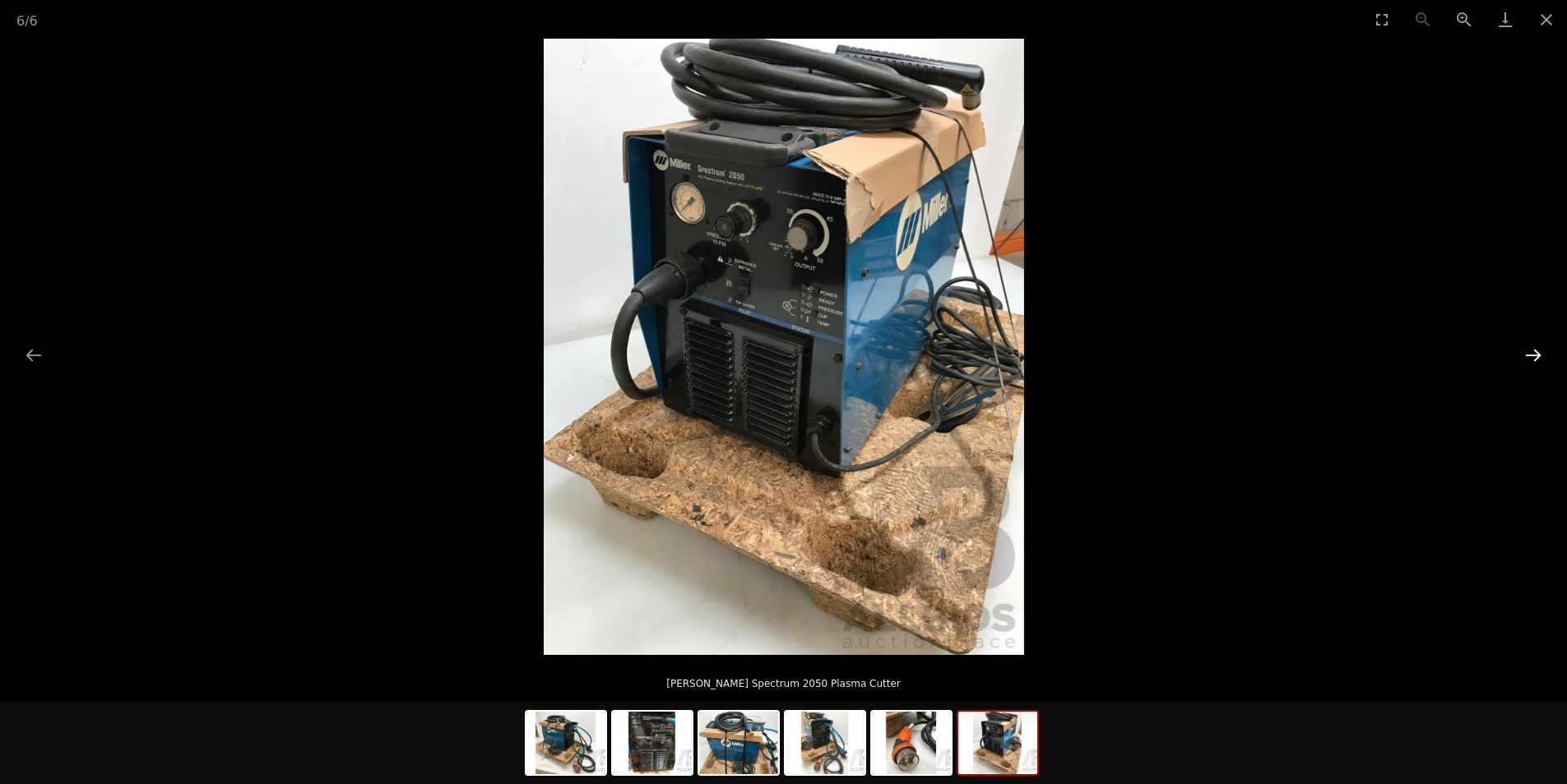
click at [1536, 345] on button "Next slide" at bounding box center [1533, 355] width 34 height 32
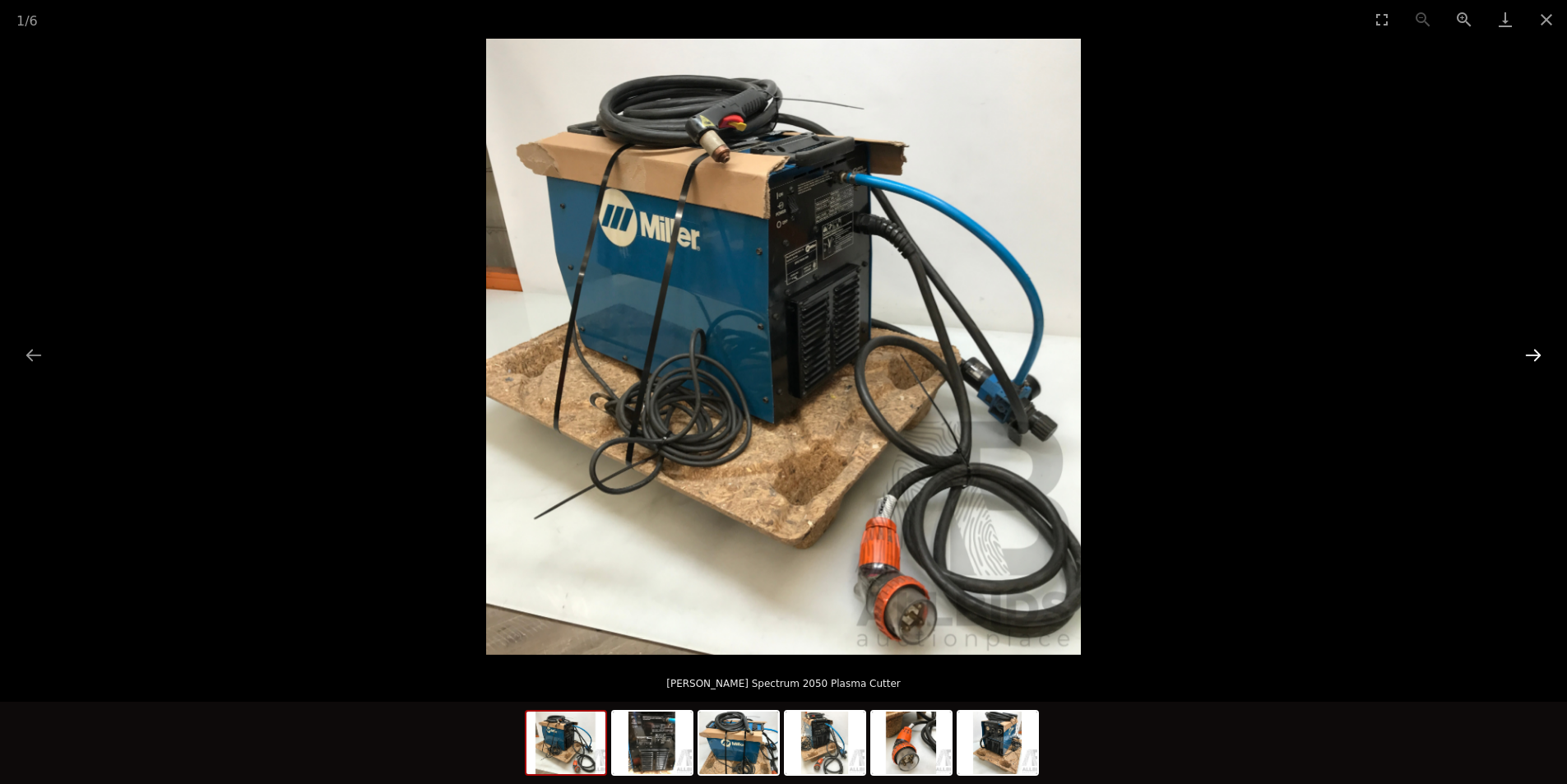
click at [1536, 343] on button "Next slide" at bounding box center [1533, 355] width 34 height 32
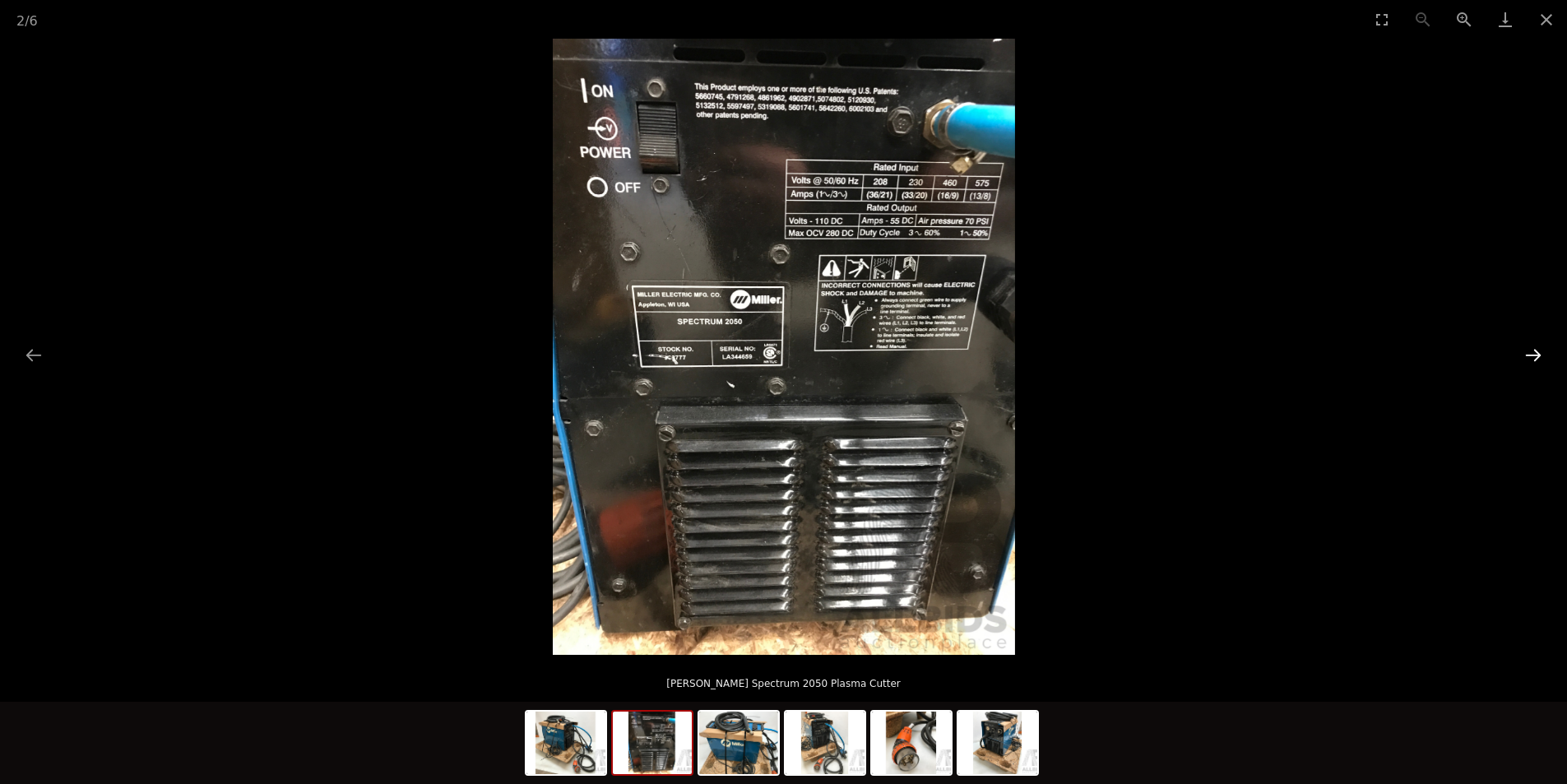
click at [1536, 343] on button "Next slide" at bounding box center [1533, 355] width 34 height 32
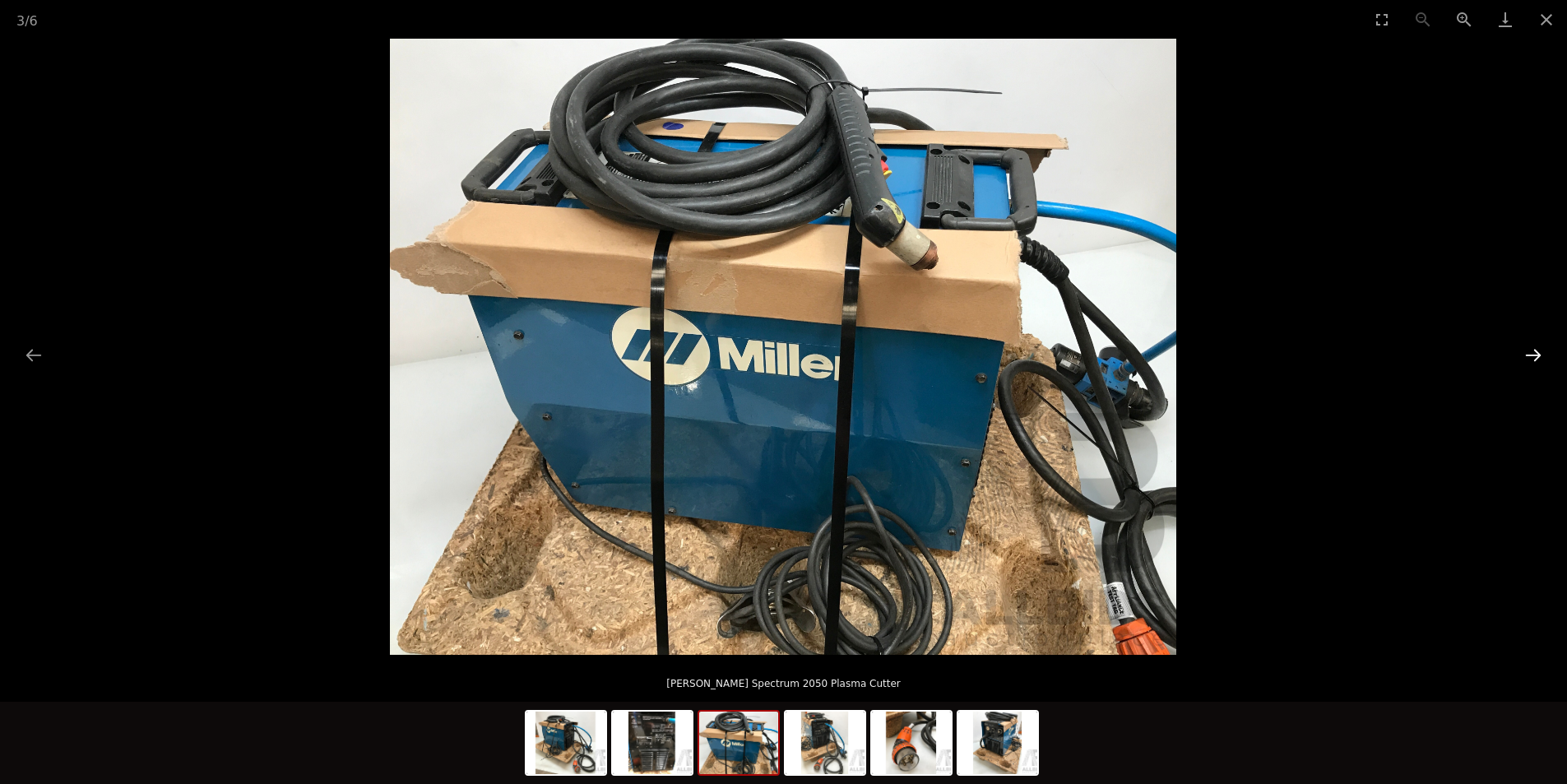
click at [1536, 342] on button "Next slide" at bounding box center [1533, 355] width 34 height 32
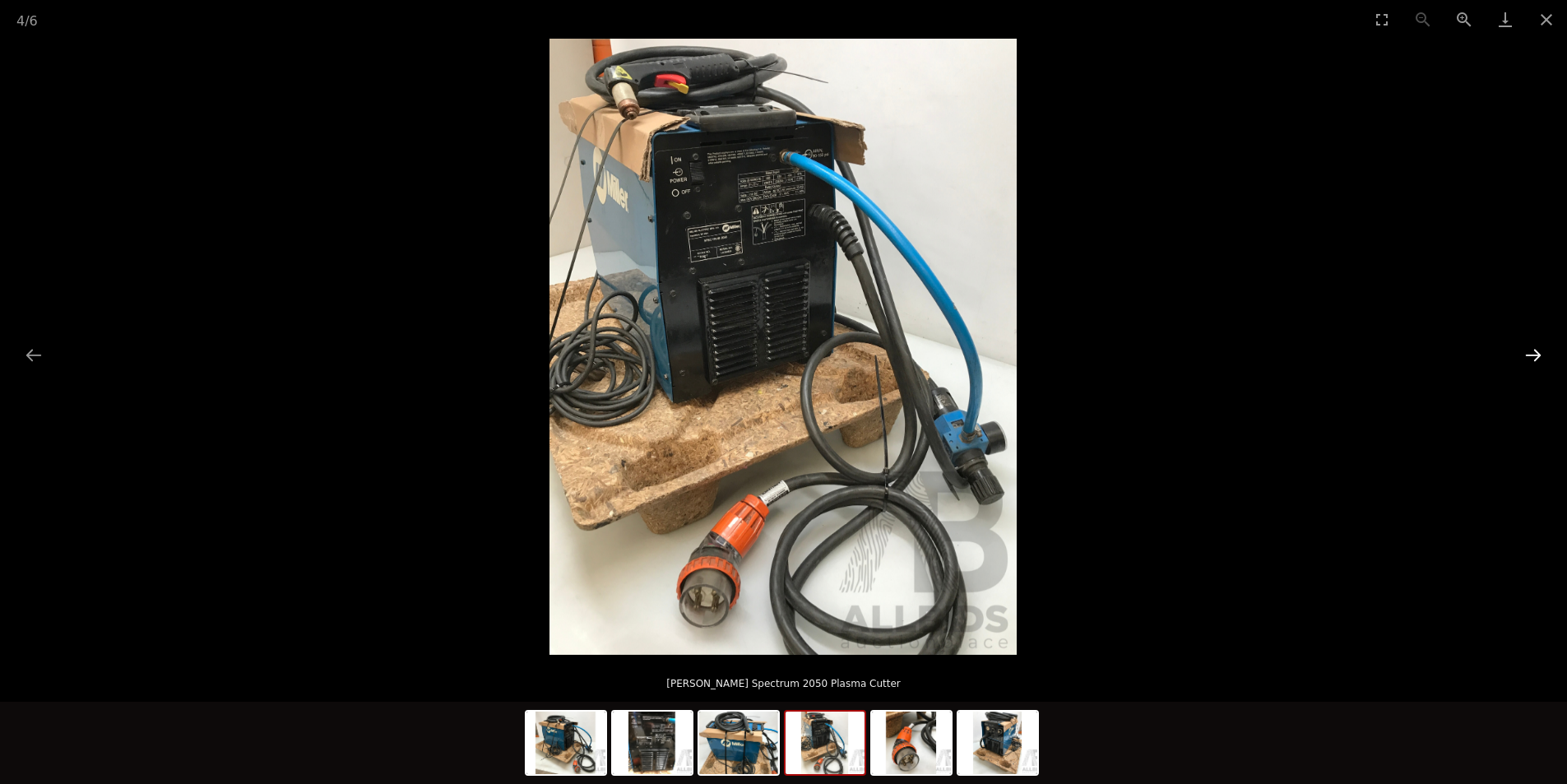
click at [1536, 342] on button "Next slide" at bounding box center [1533, 355] width 34 height 32
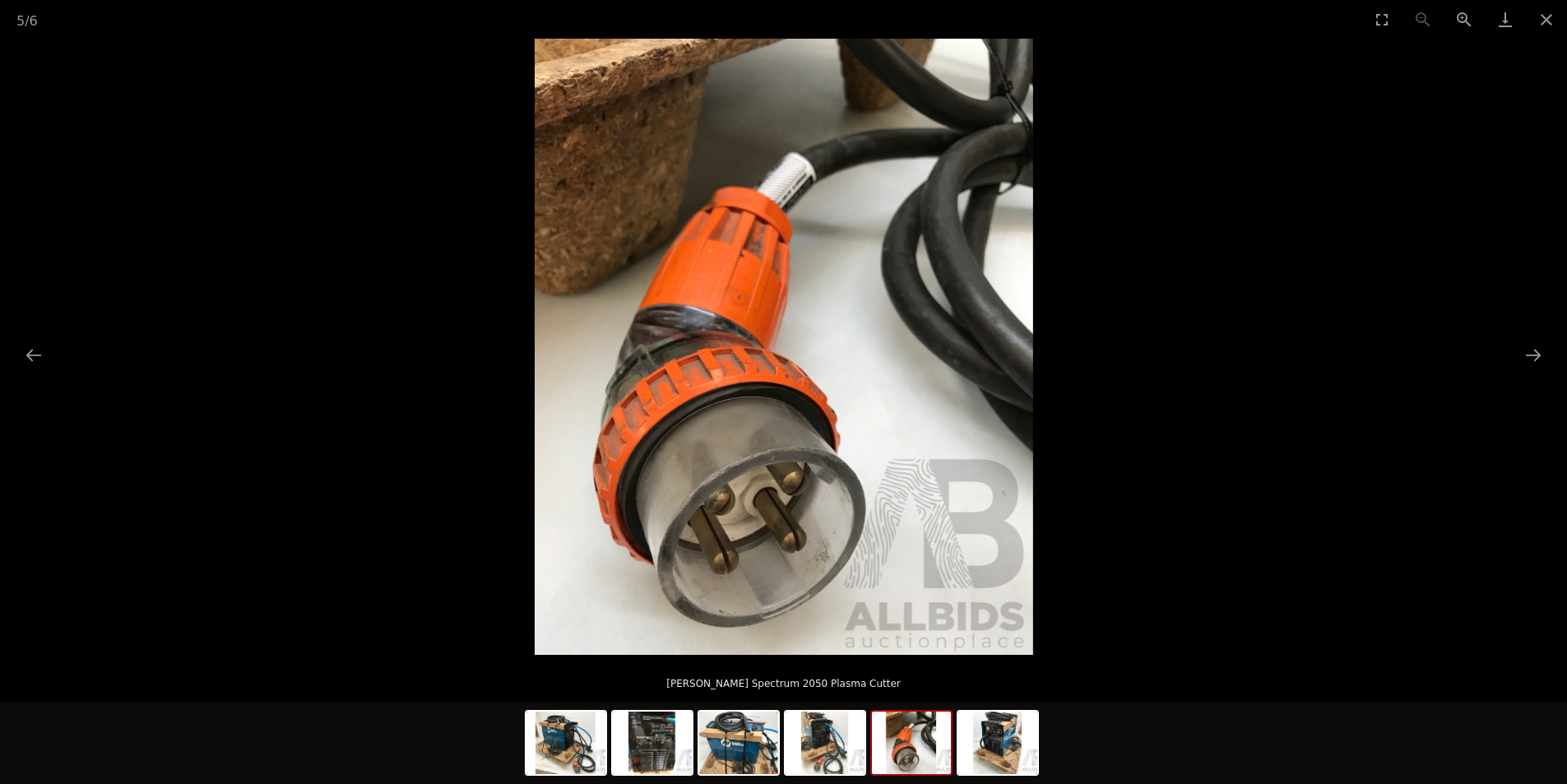
click at [1535, 338] on picture at bounding box center [784, 347] width 1567 height 616
